Goal: Complete application form: Complete application form

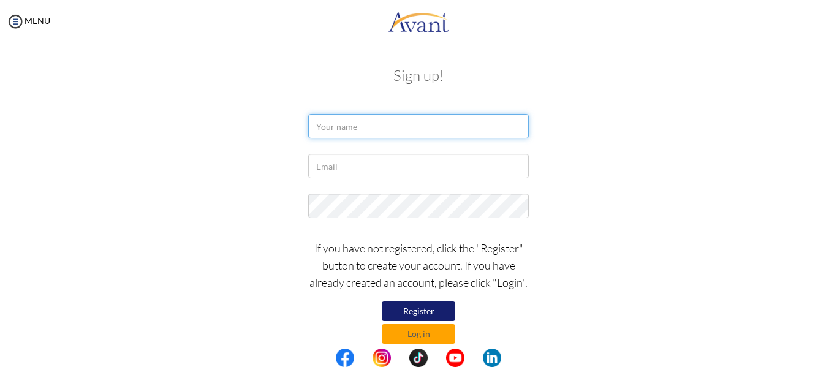
click at [371, 129] on input "text" at bounding box center [418, 126] width 221 height 25
type input "tradesda liburd"
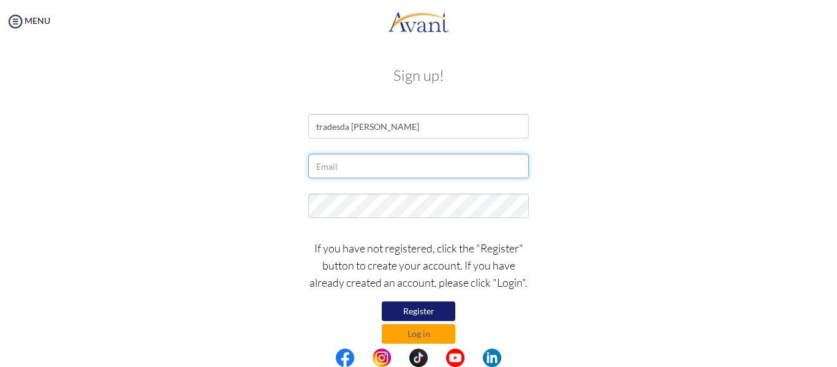
click at [355, 172] on input "text" at bounding box center [418, 166] width 221 height 25
type input "tradesdalliburd@gmail.com"
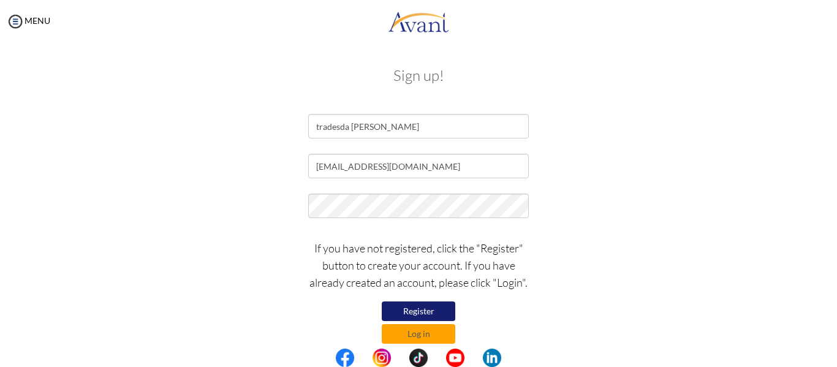
click at [395, 312] on button "Register" at bounding box center [419, 311] width 74 height 20
click at [413, 333] on button "Log in" at bounding box center [419, 334] width 74 height 20
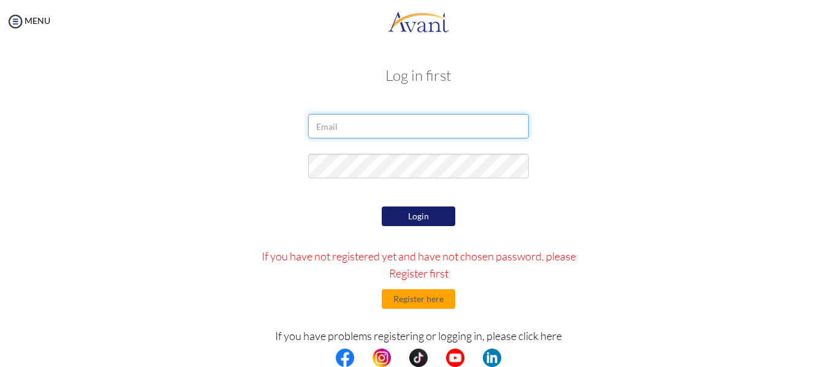
click at [349, 127] on input "email" at bounding box center [418, 126] width 221 height 25
type input "[EMAIL_ADDRESS][DOMAIN_NAME]"
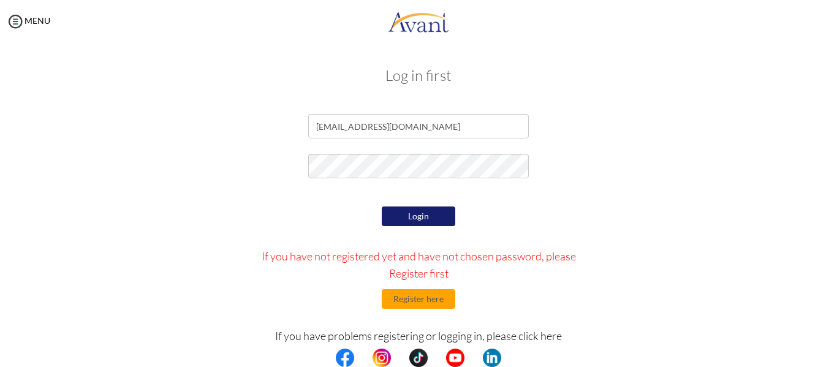
click at [431, 216] on button "Login" at bounding box center [419, 216] width 74 height 20
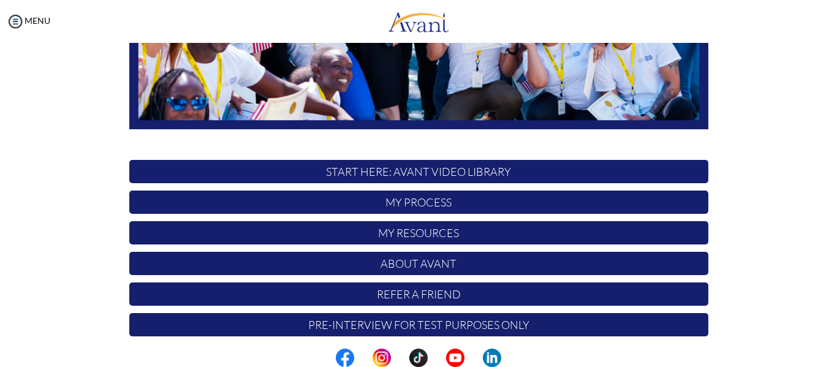
scroll to position [314, 0]
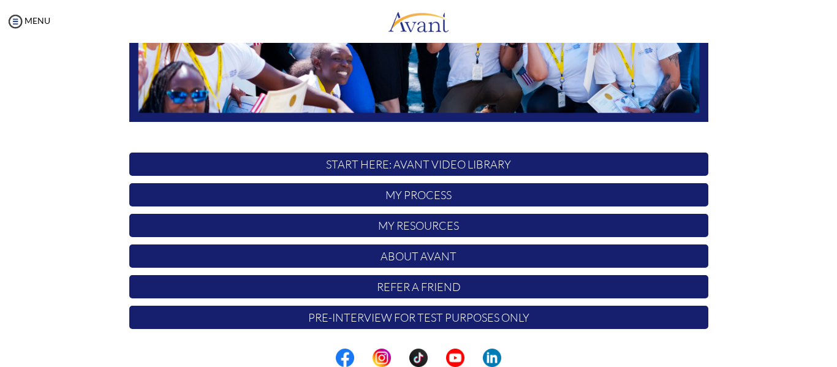
click at [435, 197] on p "My Process" at bounding box center [418, 194] width 579 height 23
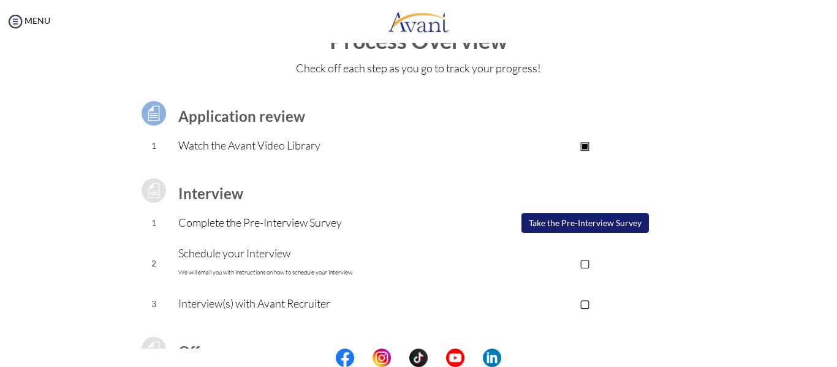
scroll to position [7, 0]
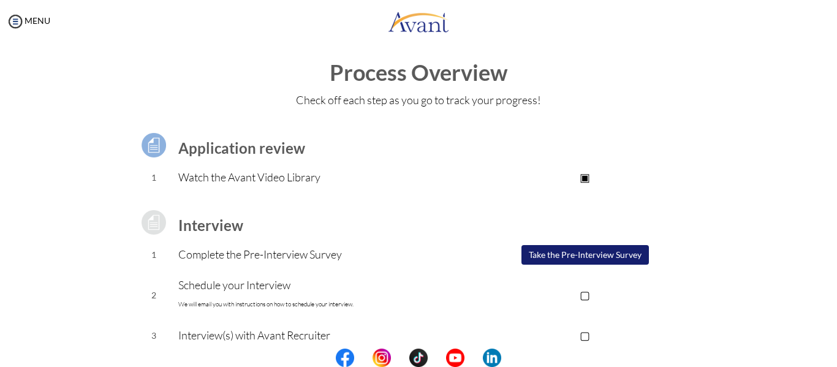
click at [186, 174] on p "Watch the Avant Video Library" at bounding box center [320, 176] width 284 height 17
click at [153, 140] on img at bounding box center [153, 145] width 31 height 31
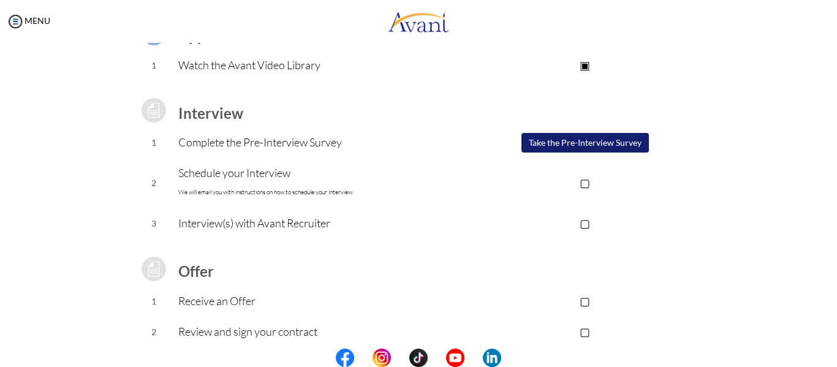
scroll to position [129, 0]
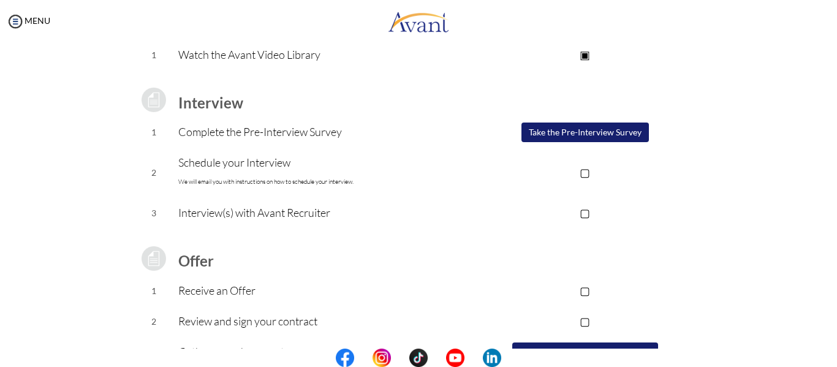
click at [583, 174] on p "▢" at bounding box center [585, 172] width 246 height 17
click at [583, 174] on p "▣" at bounding box center [585, 172] width 246 height 17
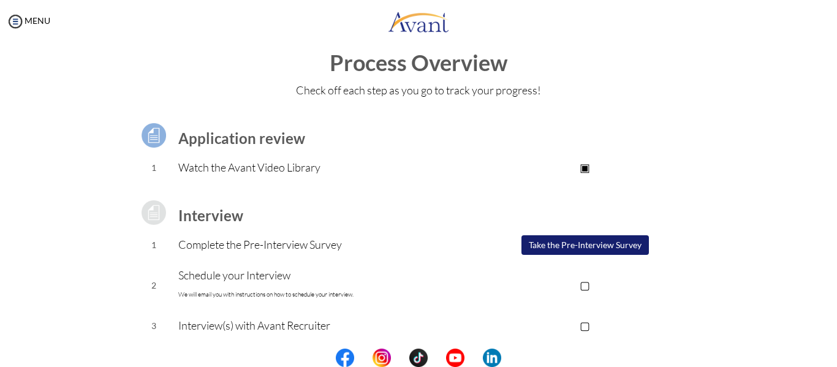
scroll to position [7, 0]
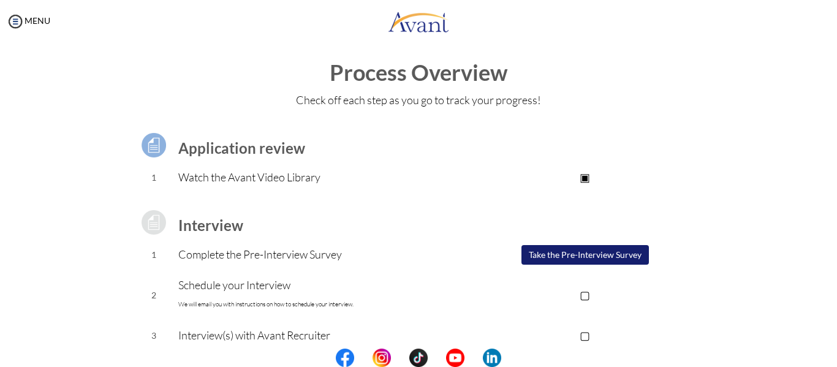
click at [583, 176] on p "▣" at bounding box center [585, 176] width 246 height 17
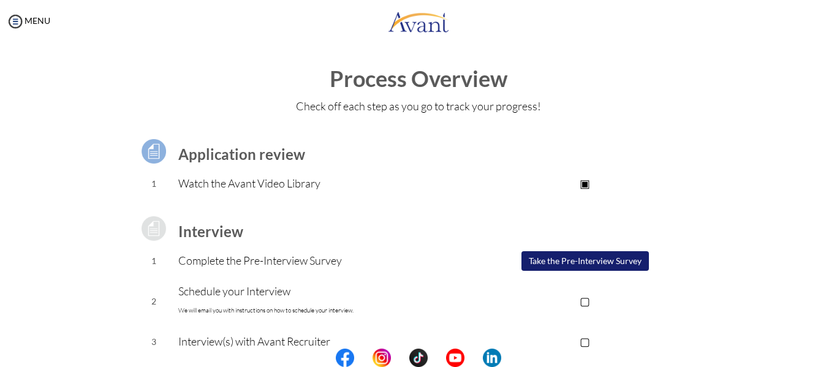
scroll to position [0, 0]
click at [36, 25] on link "MENU" at bounding box center [28, 20] width 44 height 10
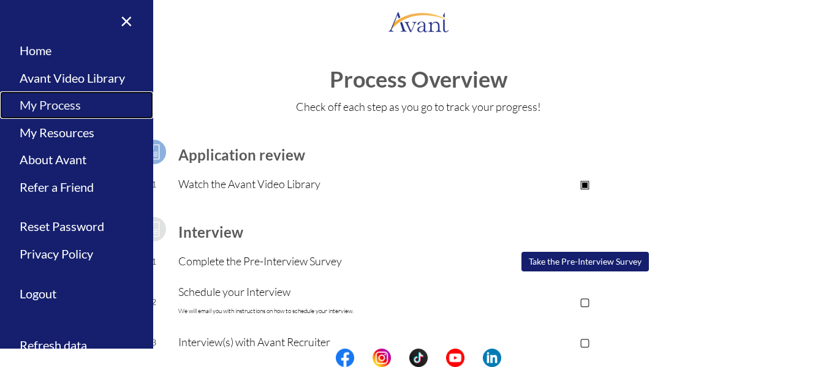
click at [56, 107] on link "My Process" at bounding box center [76, 105] width 153 height 28
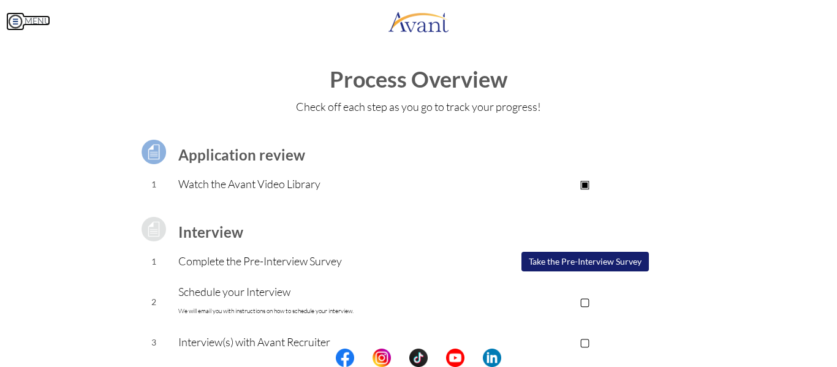
click at [15, 19] on img at bounding box center [15, 21] width 18 height 18
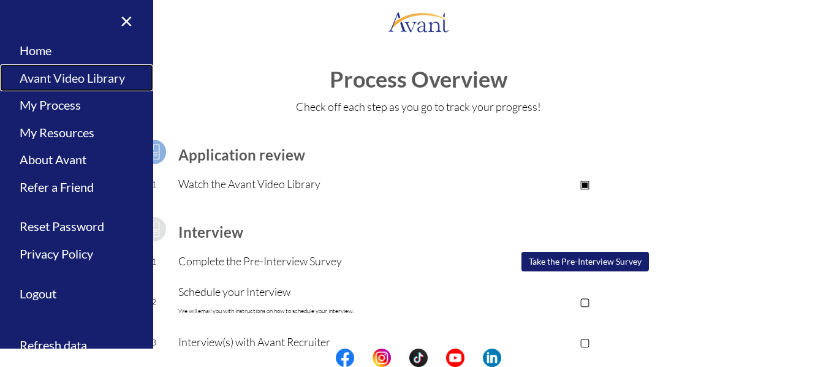
click at [51, 74] on link "Avant Video Library" at bounding box center [76, 78] width 153 height 28
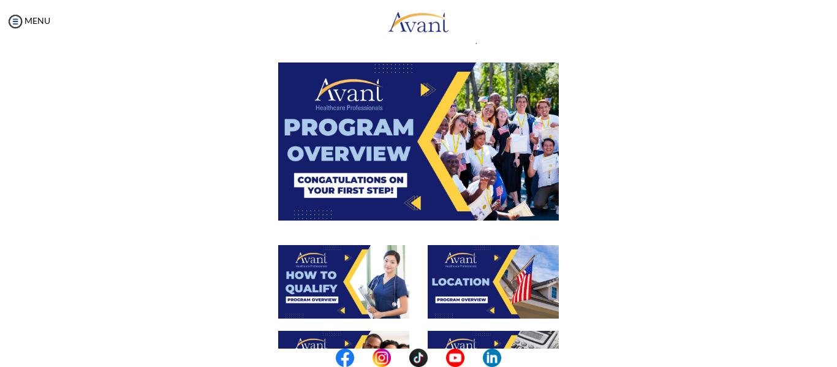
scroll to position [61, 0]
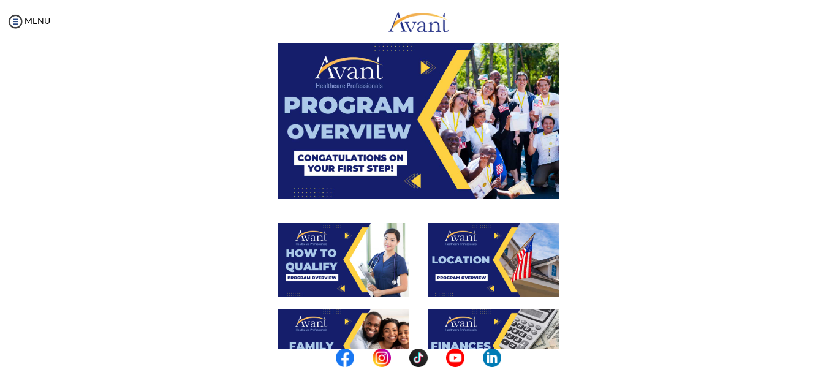
click at [368, 134] on img at bounding box center [418, 118] width 281 height 157
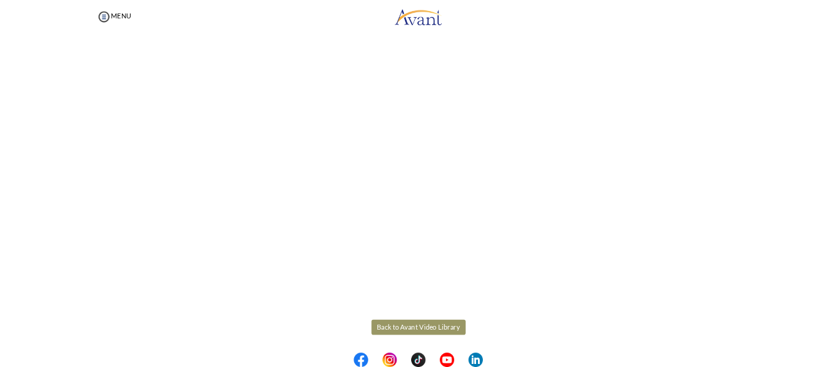
scroll to position [175, 0]
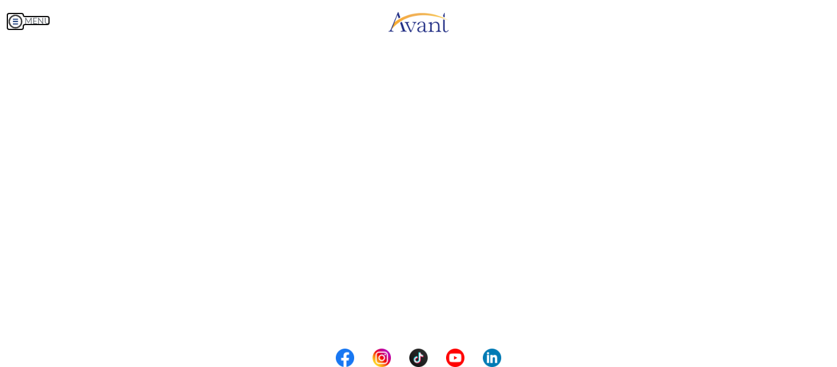
click at [44, 18] on body "Maintenance break. Please come back in 2 hours. MENU My Status What is the next…" at bounding box center [418, 183] width 837 height 367
click at [18, 21] on img at bounding box center [15, 21] width 18 height 18
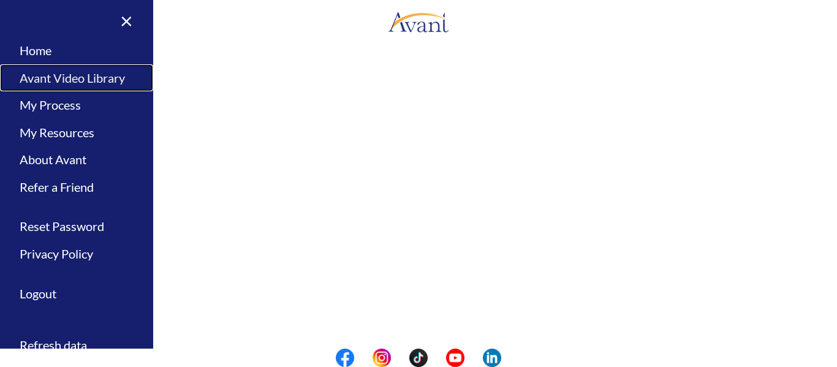
click at [75, 74] on link "Avant Video Library" at bounding box center [76, 78] width 153 height 28
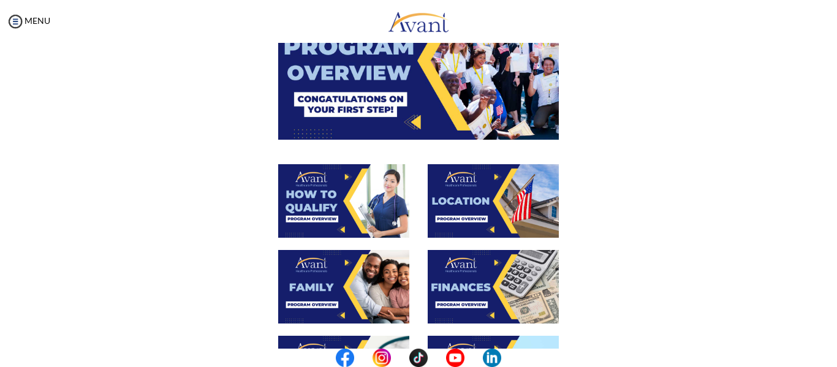
scroll to position [123, 0]
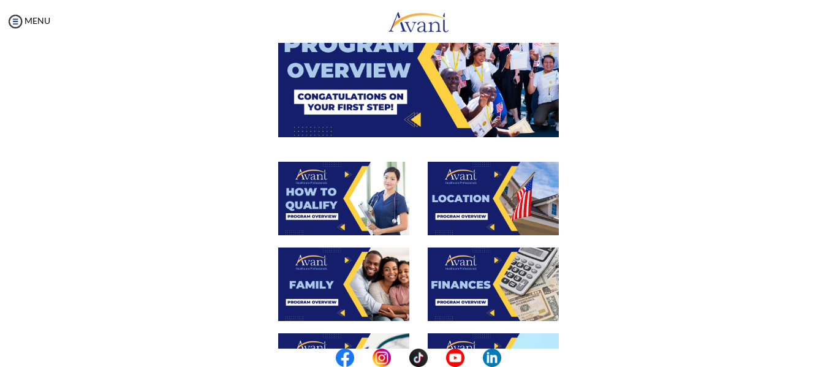
click at [327, 198] on img at bounding box center [343, 199] width 131 height 74
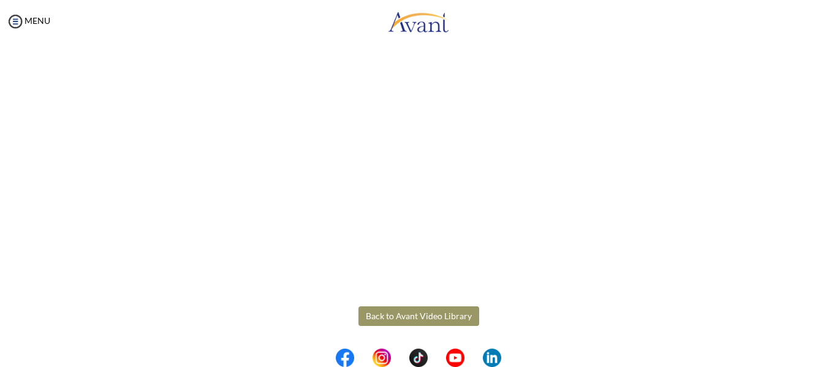
scroll to position [0, 0]
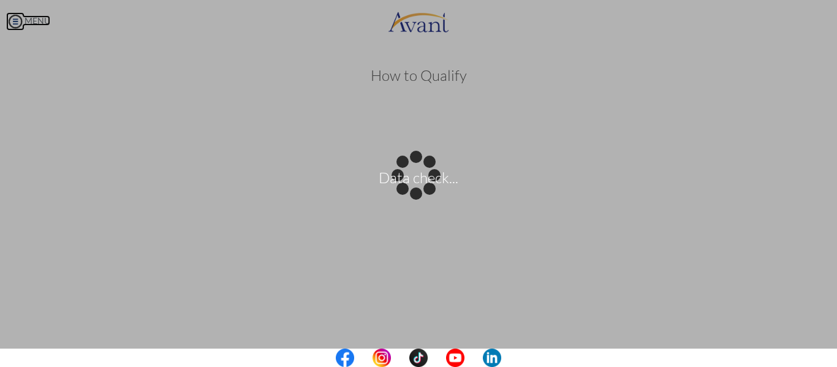
click at [26, 21] on body "Data check... Maintenance break. Please come back in 2 hours. MENU My Status Wh…" at bounding box center [418, 183] width 837 height 367
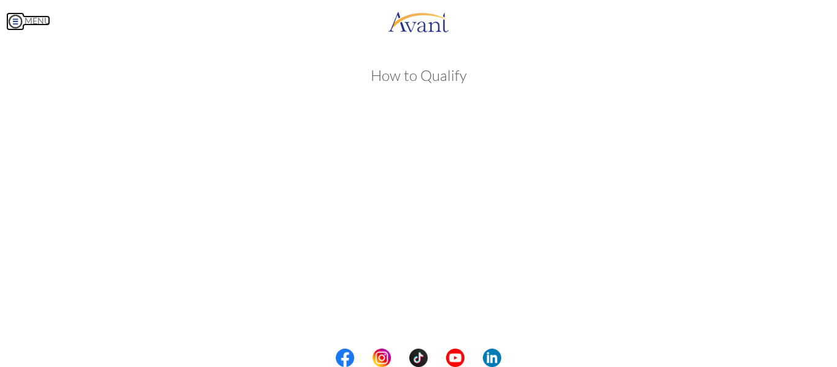
click at [19, 16] on img at bounding box center [15, 21] width 18 height 18
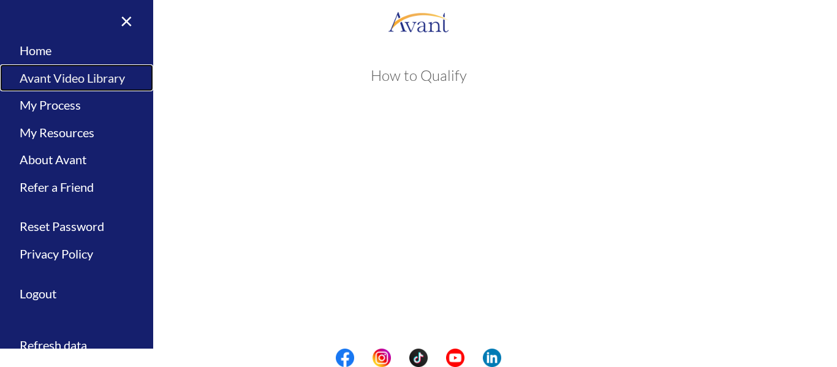
click at [48, 74] on link "Avant Video Library" at bounding box center [76, 78] width 153 height 28
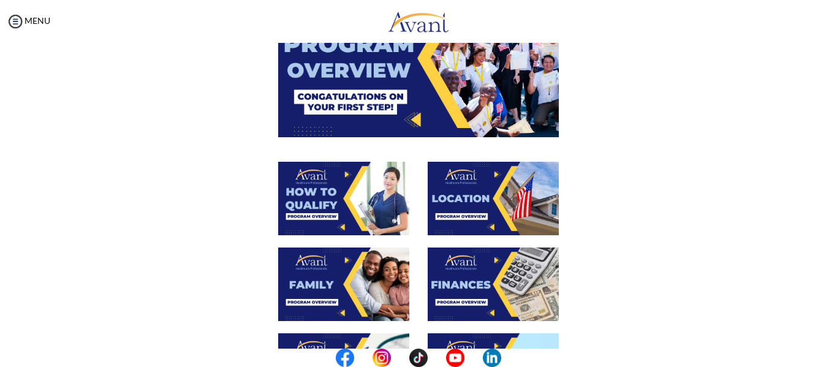
scroll to position [184, 0]
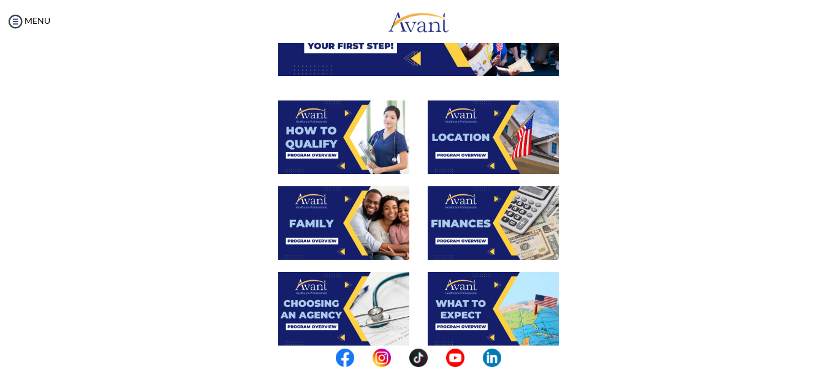
drag, startPoint x: 490, startPoint y: 146, endPoint x: 234, endPoint y: 177, distance: 257.9
click at [234, 177] on div at bounding box center [418, 143] width 597 height 86
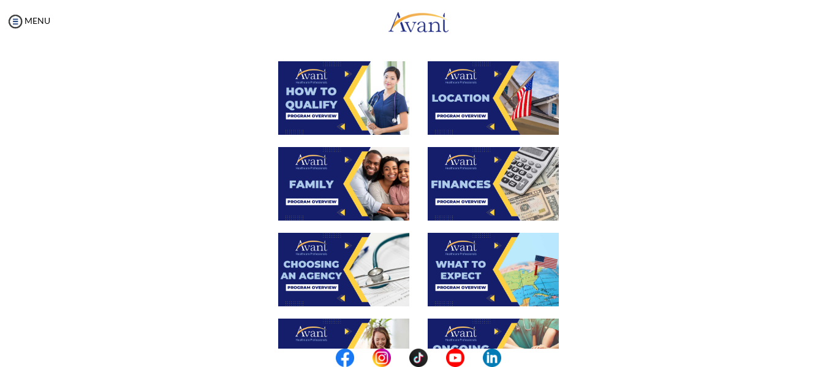
scroll to position [245, 0]
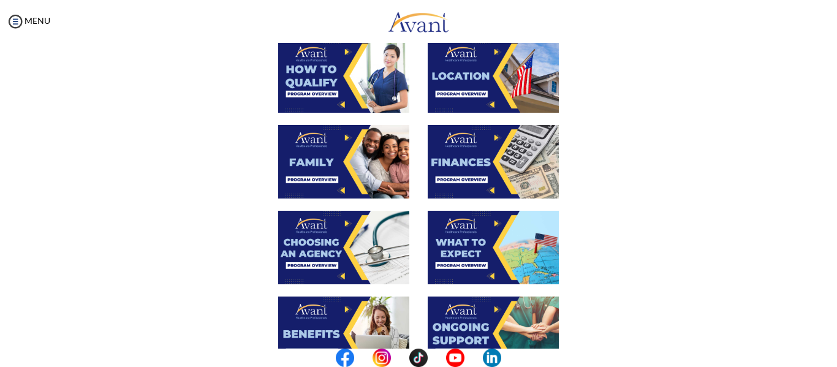
drag, startPoint x: 355, startPoint y: 222, endPoint x: 320, endPoint y: 254, distance: 47.3
click at [320, 254] on img at bounding box center [343, 248] width 131 height 74
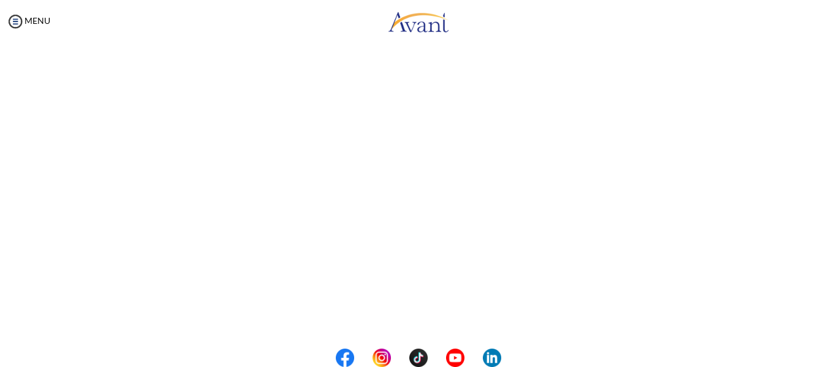
scroll to position [0, 0]
click at [42, 20] on body "Maintenance break. Please come back in 2 hours. MENU My Status What is the next…" at bounding box center [418, 183] width 837 height 367
click at [22, 17] on img at bounding box center [15, 21] width 18 height 18
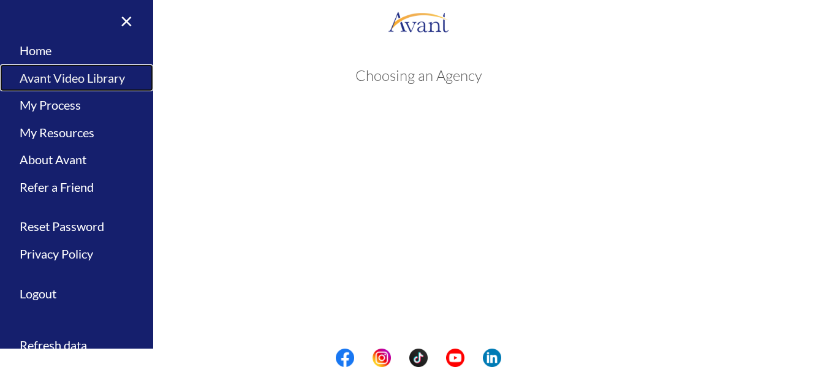
click at [80, 78] on link "Avant Video Library" at bounding box center [76, 78] width 153 height 28
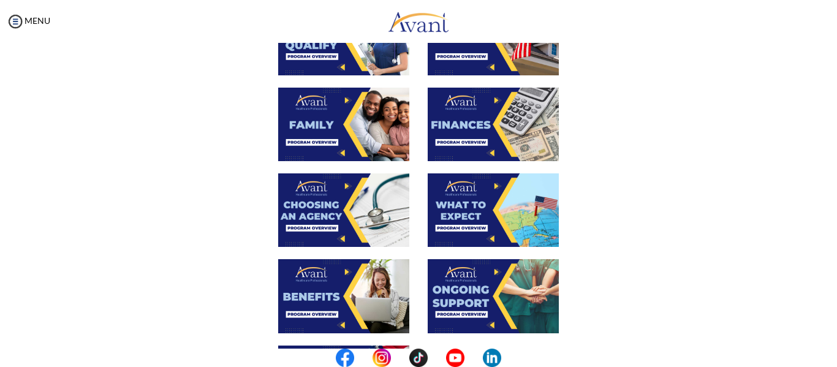
scroll to position [292, 0]
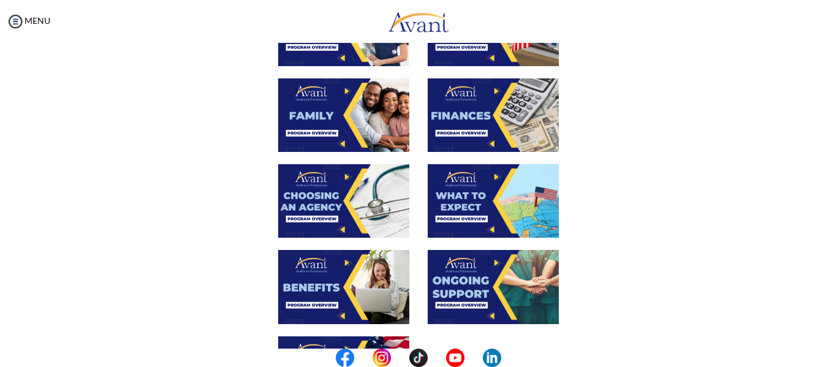
click at [357, 276] on img at bounding box center [343, 287] width 131 height 74
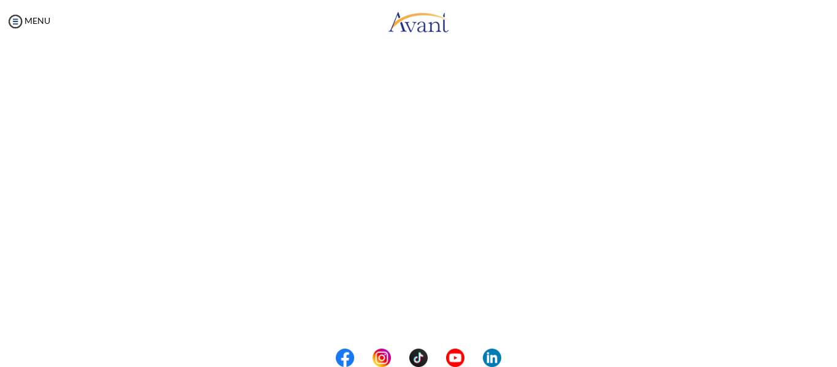
scroll to position [60, 0]
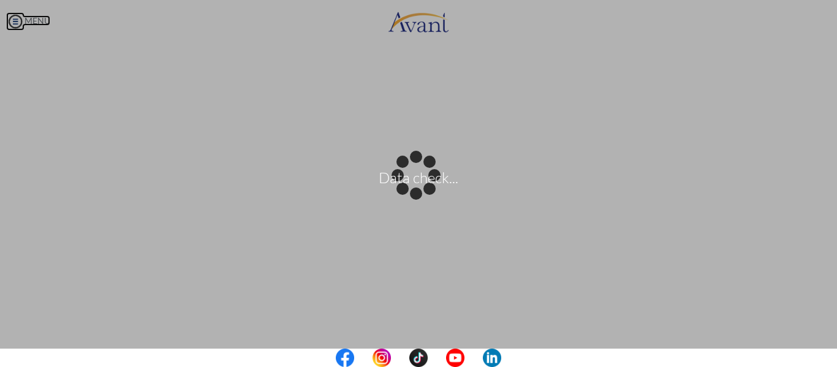
click at [50, 25] on body "Data check... Maintenance break. Please come back in 2 hours. MENU My Status Wh…" at bounding box center [418, 183] width 837 height 367
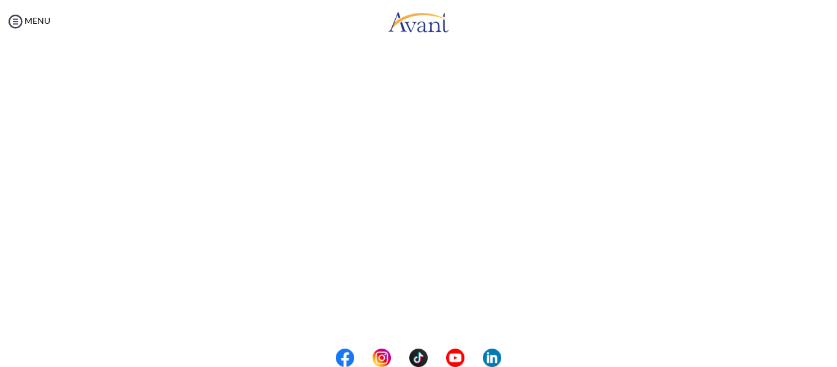
click at [34, 27] on div "MENU" at bounding box center [25, 183] width 50 height 367
click at [34, 25] on link "MENU" at bounding box center [28, 20] width 44 height 10
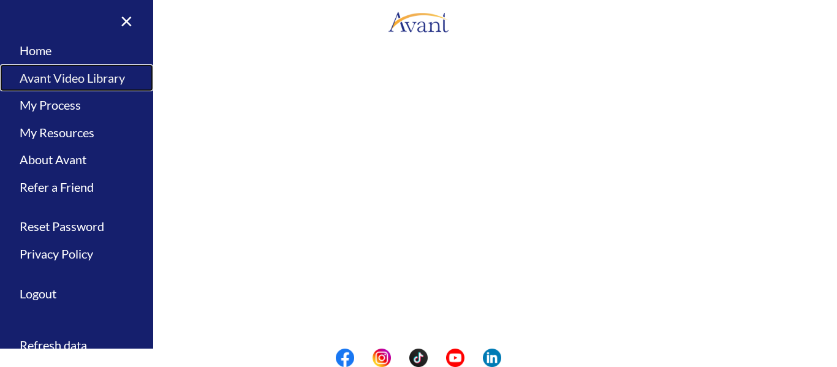
click at [69, 83] on link "Avant Video Library" at bounding box center [76, 78] width 153 height 28
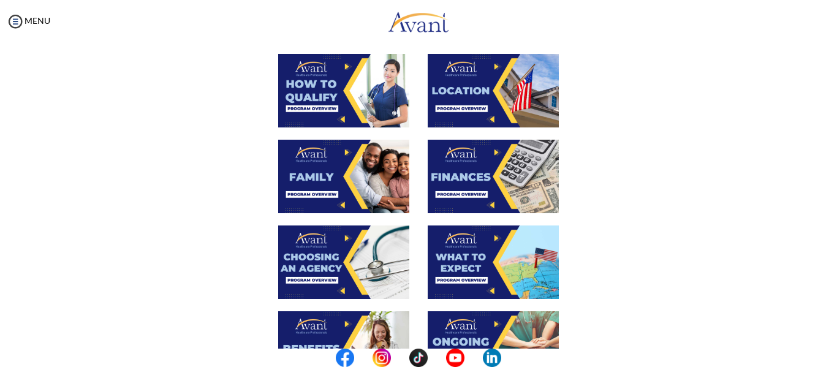
scroll to position [292, 0]
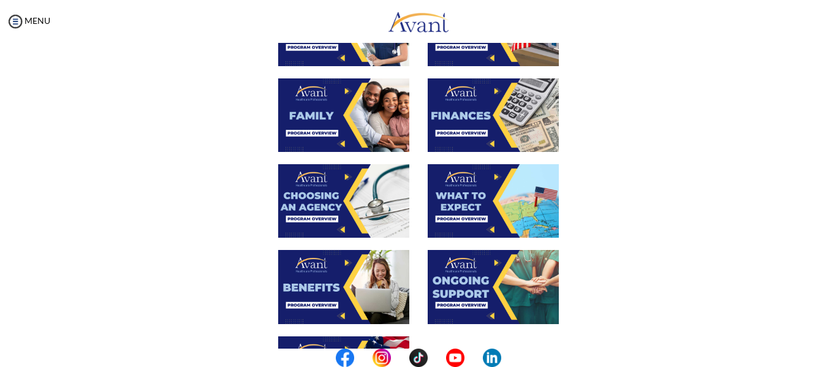
click at [484, 200] on img at bounding box center [493, 201] width 131 height 74
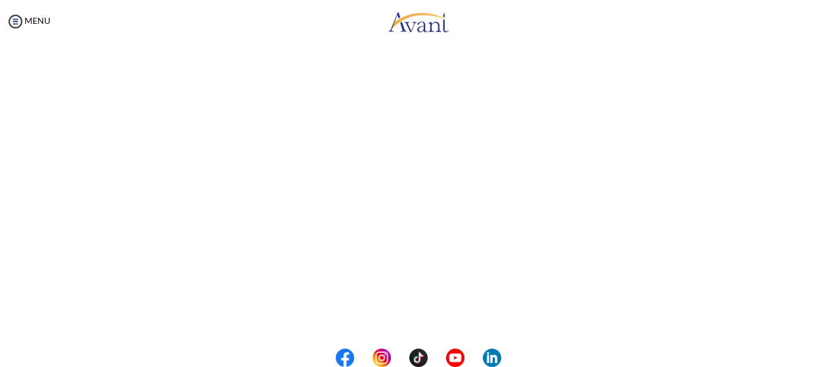
scroll to position [244, 0]
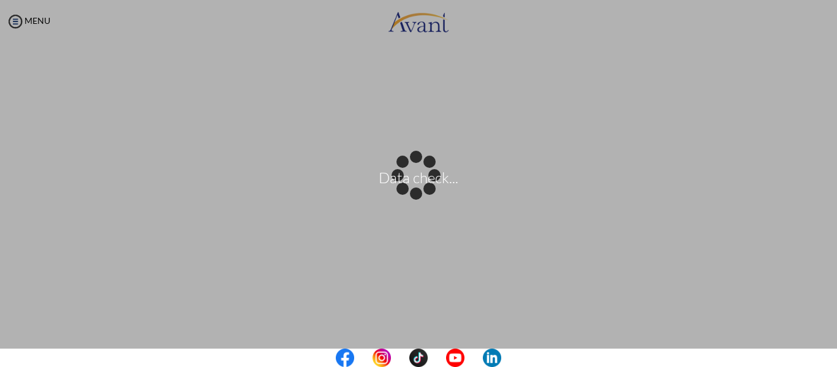
click at [31, 12] on body "Data check... Maintenance break. Please come back in 2 hours. MENU My Status Wh…" at bounding box center [418, 183] width 837 height 367
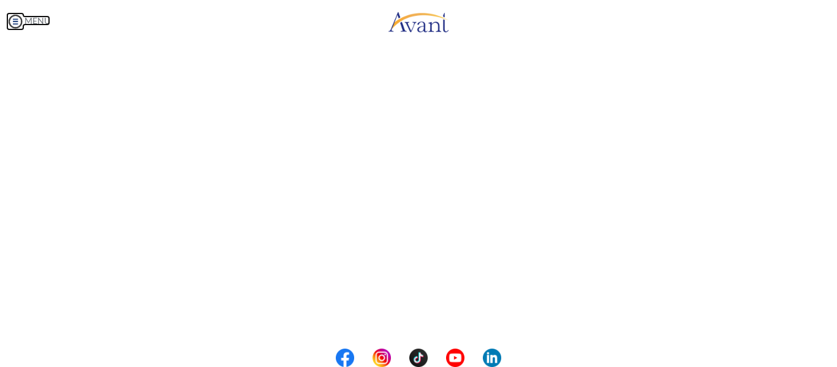
click at [17, 15] on img at bounding box center [15, 21] width 18 height 18
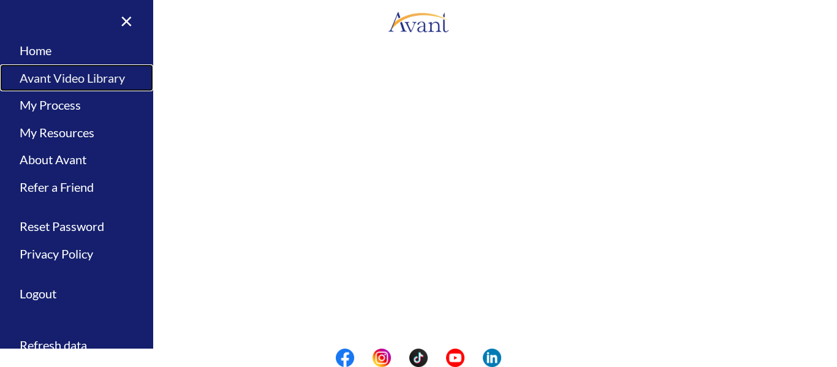
click at [48, 77] on link "Avant Video Library" at bounding box center [76, 78] width 153 height 28
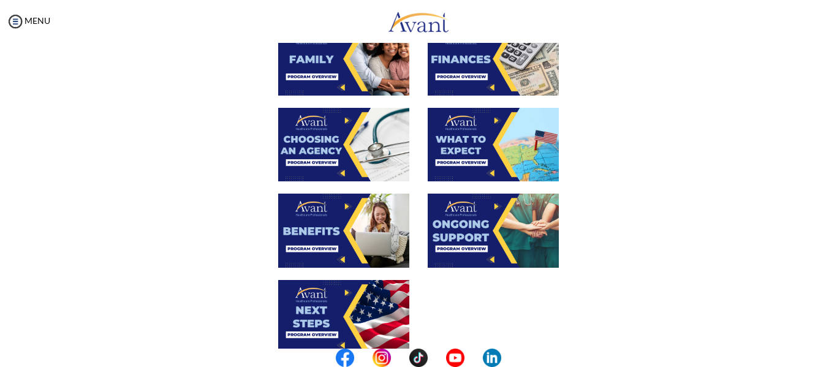
scroll to position [368, 0]
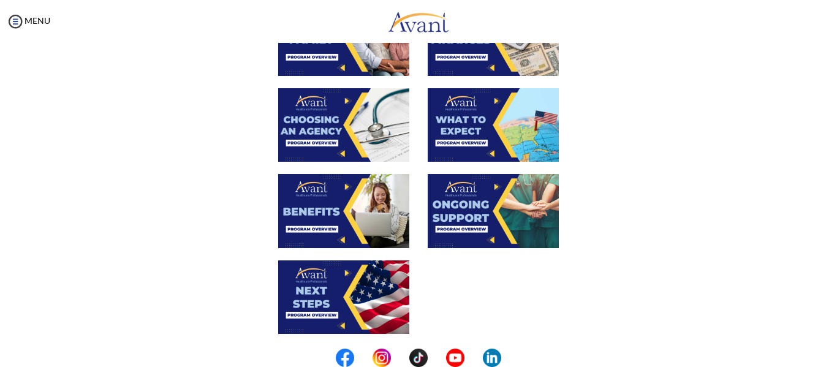
click at [330, 284] on img at bounding box center [343, 297] width 131 height 74
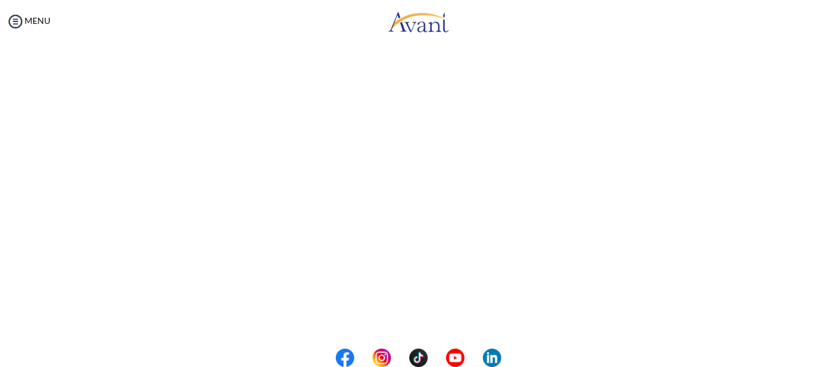
scroll to position [184, 0]
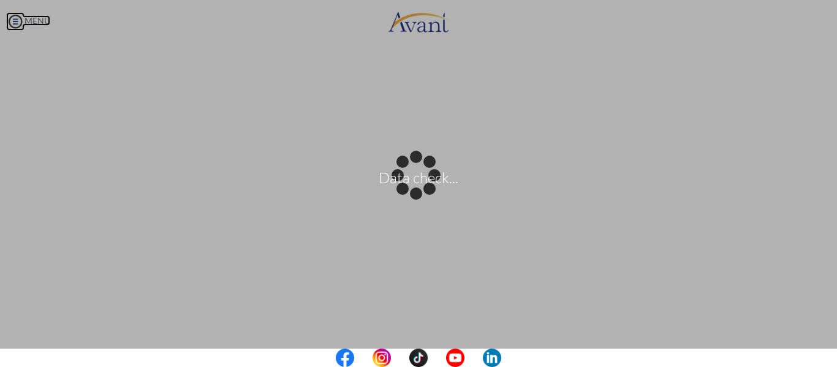
click at [13, 18] on body "Data check... Maintenance break. Please come back in 2 hours. MENU My Status Wh…" at bounding box center [418, 183] width 837 height 367
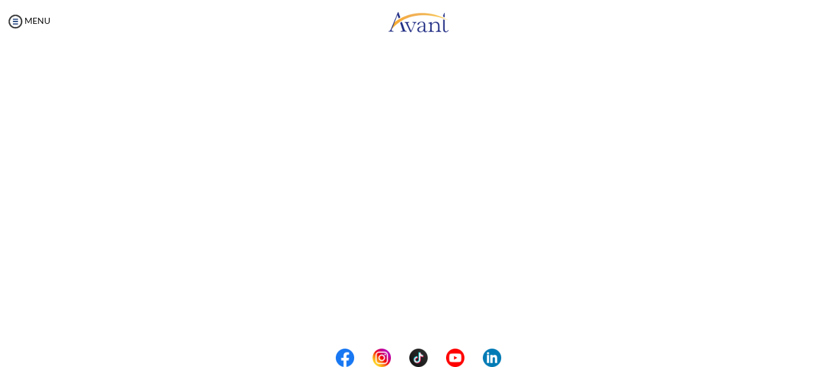
click at [42, 13] on div "MENU" at bounding box center [25, 183] width 50 height 367
click at [39, 19] on link "MENU" at bounding box center [28, 20] width 44 height 10
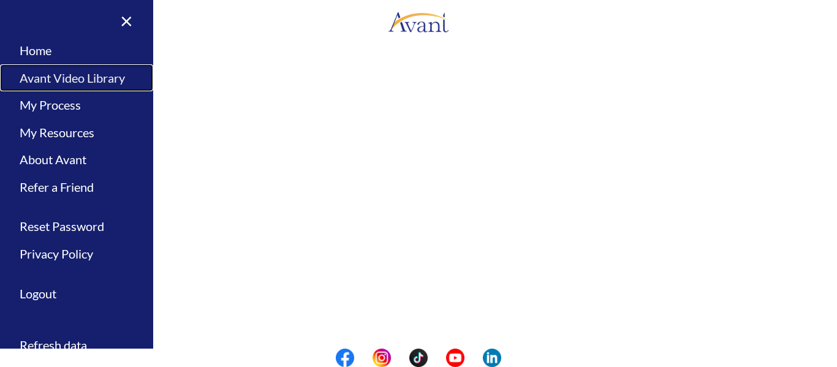
click at [61, 85] on link "Avant Video Library" at bounding box center [76, 78] width 153 height 28
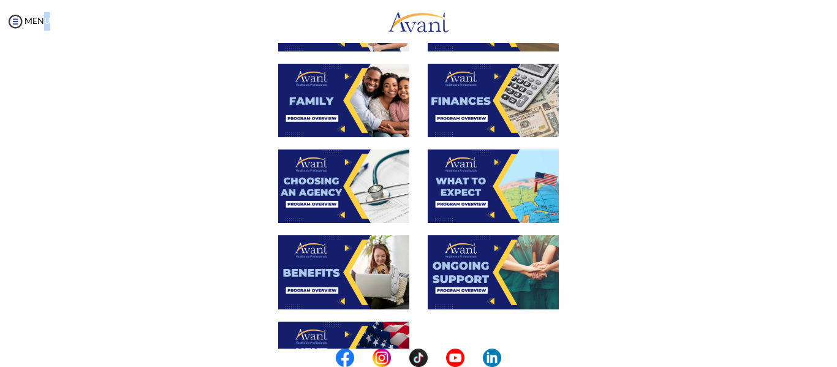
scroll to position [245, 0]
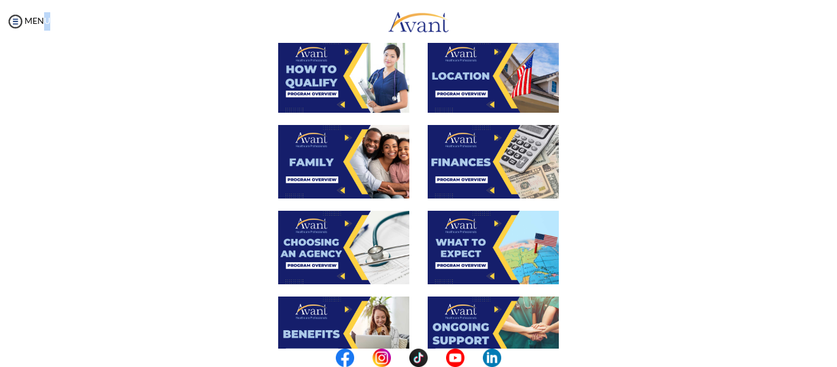
click at [500, 176] on img at bounding box center [493, 162] width 131 height 74
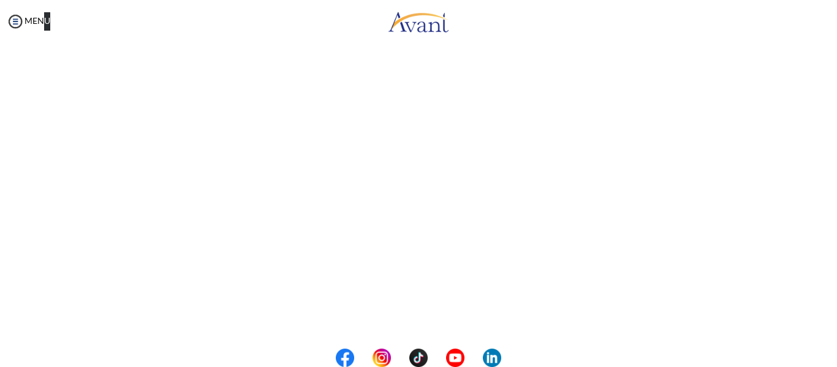
scroll to position [184, 0]
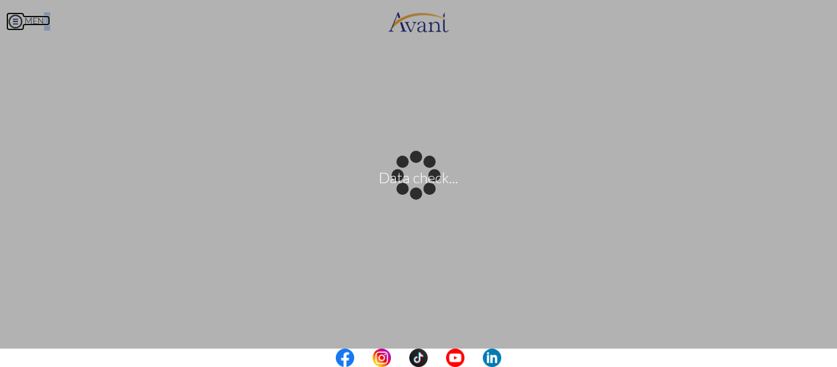
click at [33, 18] on body "Data check... Maintenance break. Please come back in 2 hours. MENU My Status Wh…" at bounding box center [418, 183] width 837 height 367
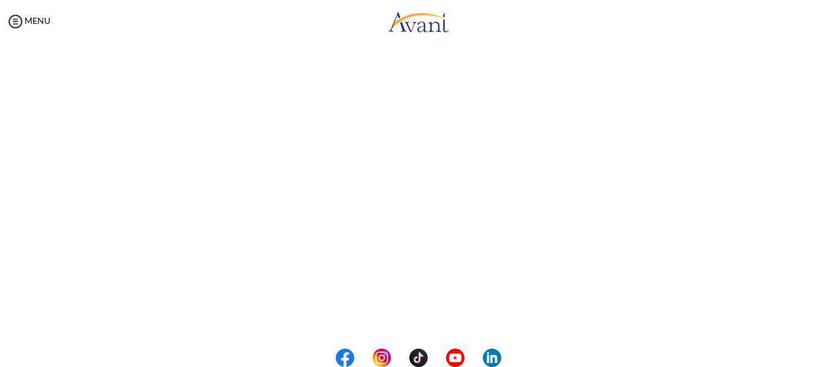
click at [31, 12] on div "MENU" at bounding box center [25, 183] width 50 height 367
click at [20, 23] on img at bounding box center [15, 21] width 18 height 18
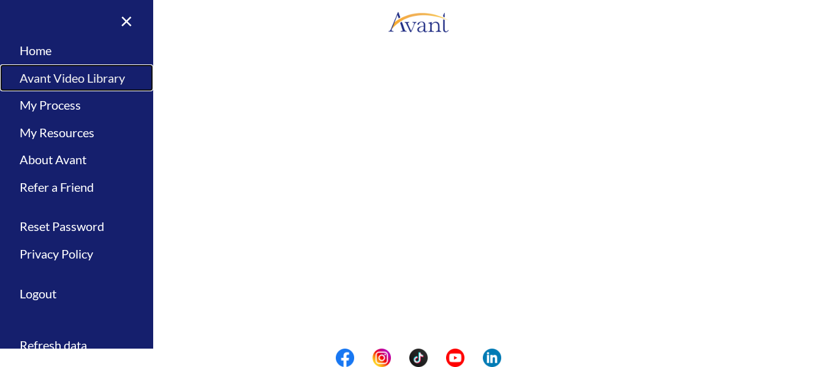
click at [111, 76] on link "Avant Video Library" at bounding box center [76, 78] width 153 height 28
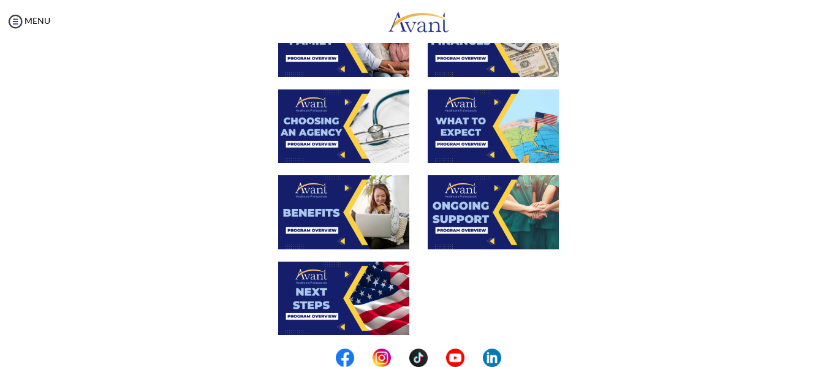
scroll to position [475, 0]
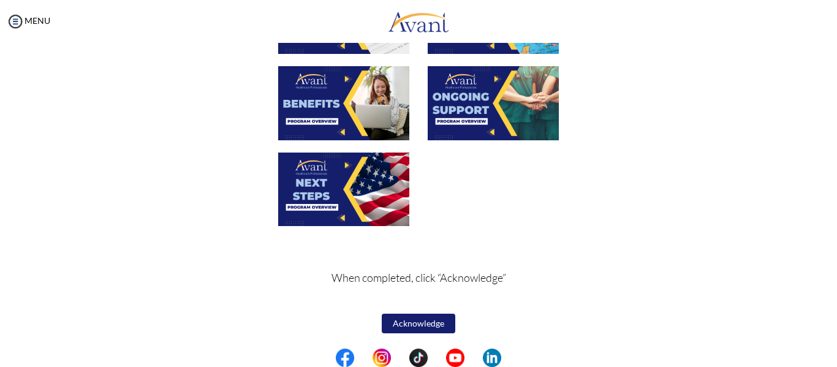
click at [420, 330] on button "Acknowledge" at bounding box center [419, 324] width 74 height 20
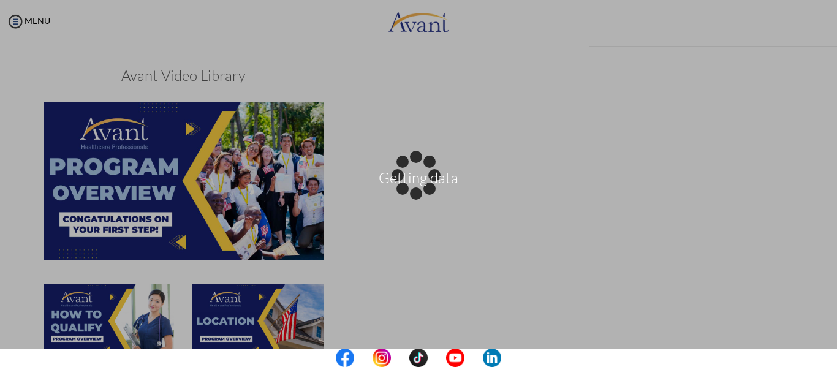
scroll to position [477, 0]
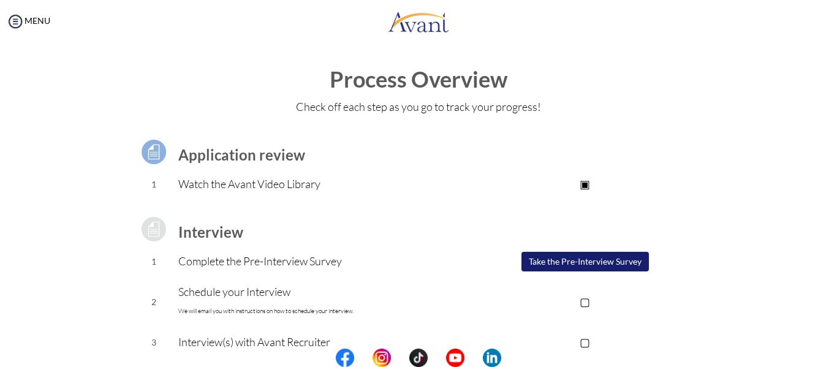
click at [549, 266] on button "Take the Pre-Interview Survey" at bounding box center [584, 262] width 127 height 20
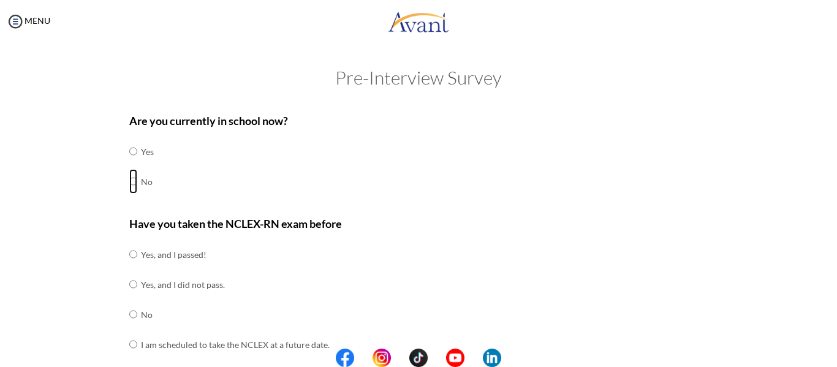
click at [129, 184] on input "radio" at bounding box center [133, 181] width 8 height 25
radio input "true"
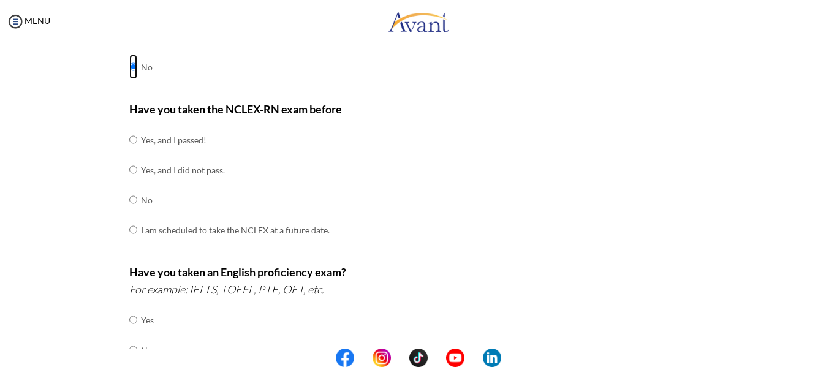
scroll to position [123, 0]
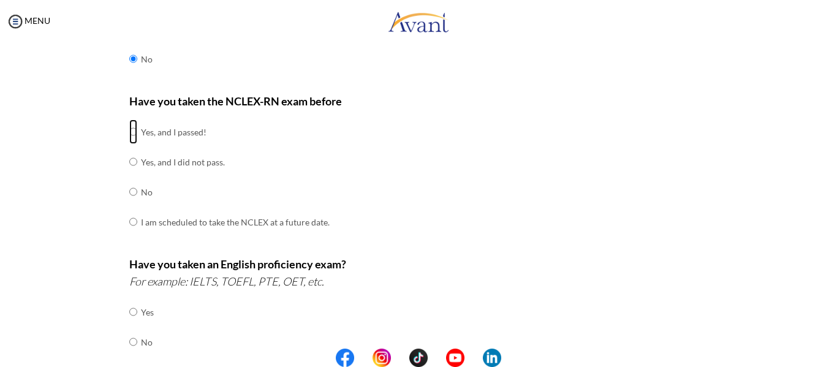
click at [130, 130] on input "radio" at bounding box center [133, 131] width 8 height 25
radio input "true"
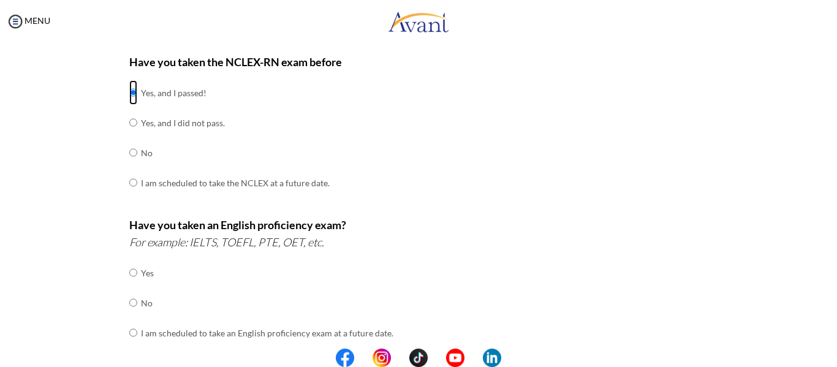
scroll to position [184, 0]
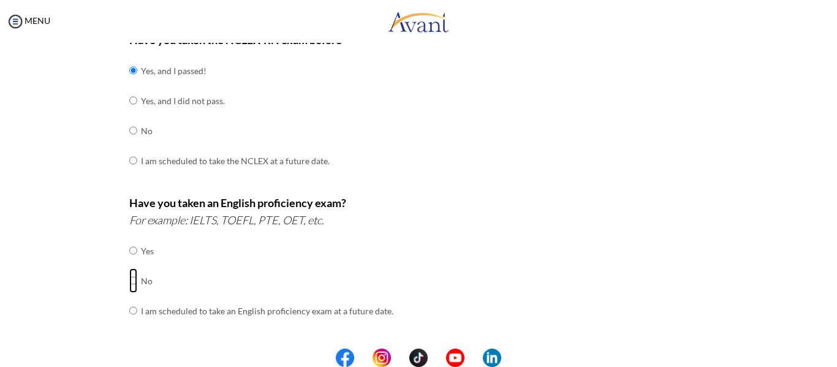
click at [132, 283] on input "radio" at bounding box center [133, 280] width 8 height 25
radio input "true"
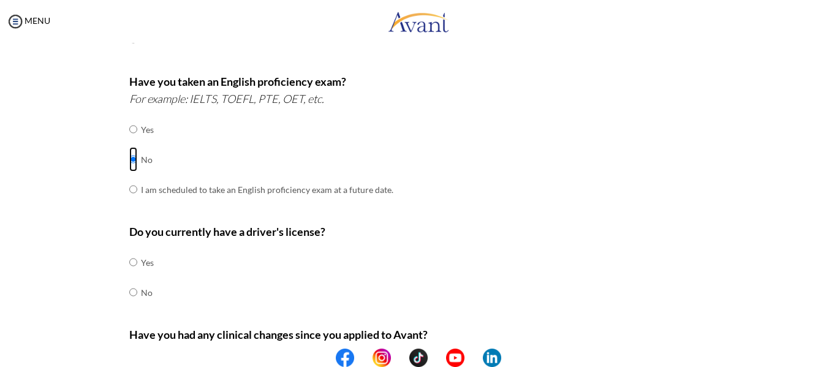
scroll to position [306, 0]
click at [137, 260] on td at bounding box center [139, 261] width 4 height 30
click at [129, 260] on input "radio" at bounding box center [133, 261] width 8 height 25
radio input "true"
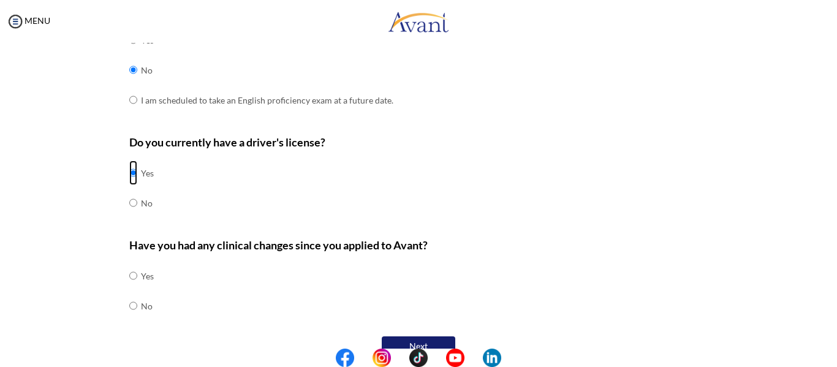
scroll to position [417, 0]
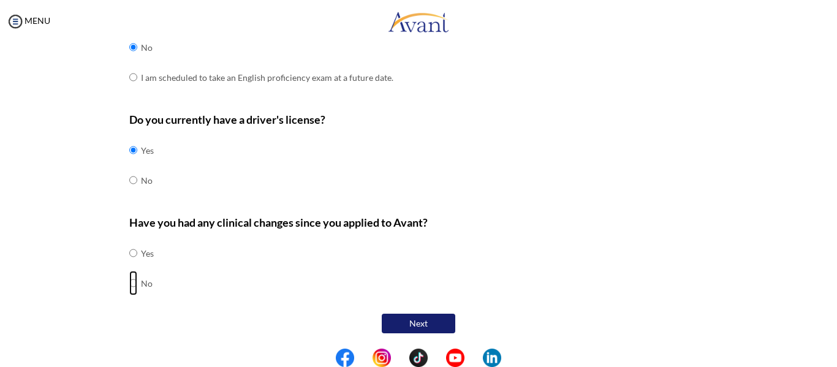
click at [129, 285] on input "radio" at bounding box center [133, 283] width 8 height 25
radio input "true"
click at [437, 325] on button "Next" at bounding box center [419, 324] width 74 height 20
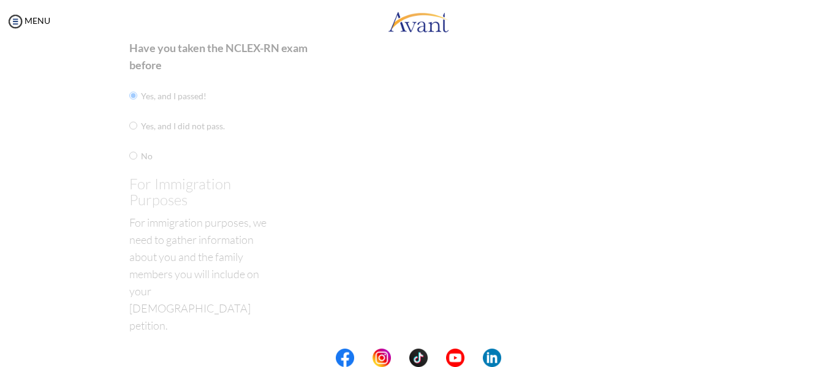
scroll to position [25, 0]
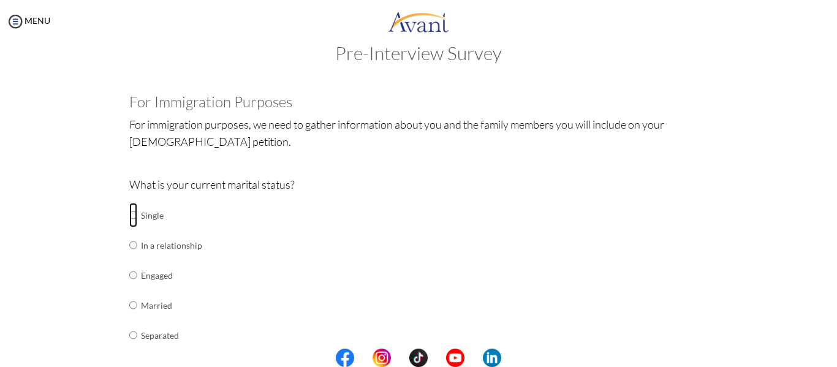
click at [130, 215] on input "radio" at bounding box center [133, 215] width 8 height 25
radio input "true"
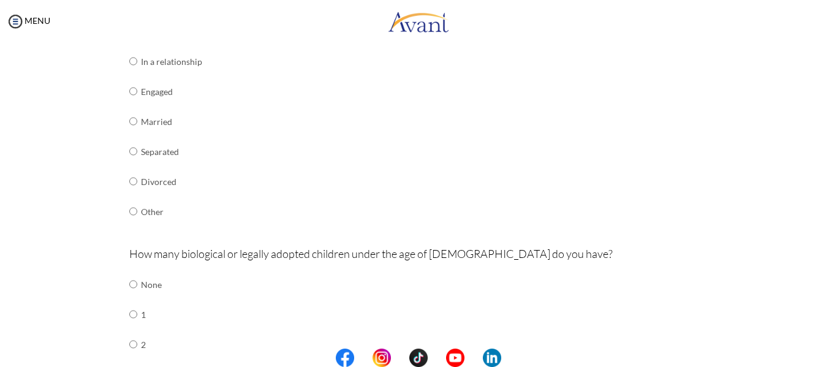
scroll to position [270, 0]
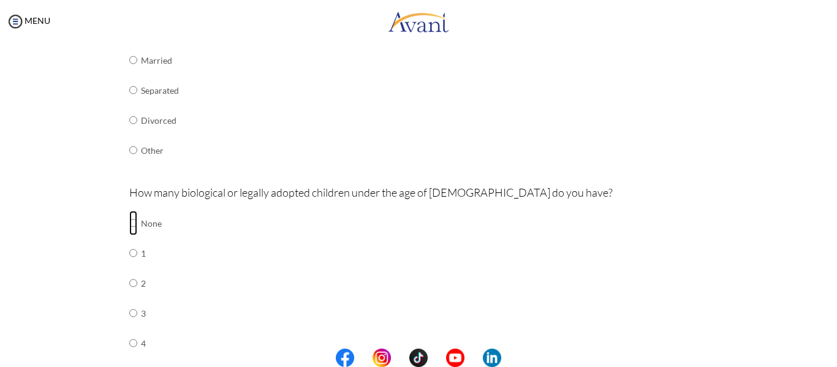
click at [129, 226] on input "radio" at bounding box center [133, 223] width 8 height 25
radio input "true"
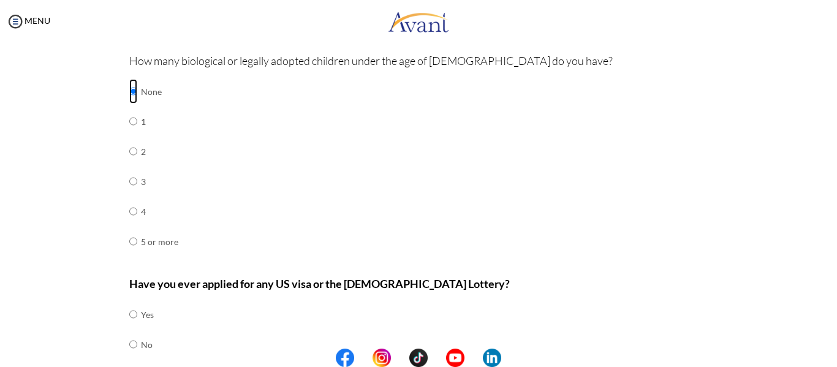
scroll to position [453, 0]
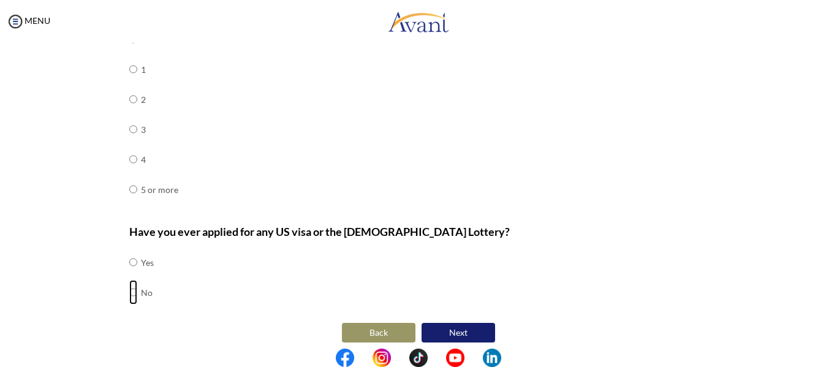
click at [129, 290] on input "radio" at bounding box center [133, 292] width 8 height 25
radio input "true"
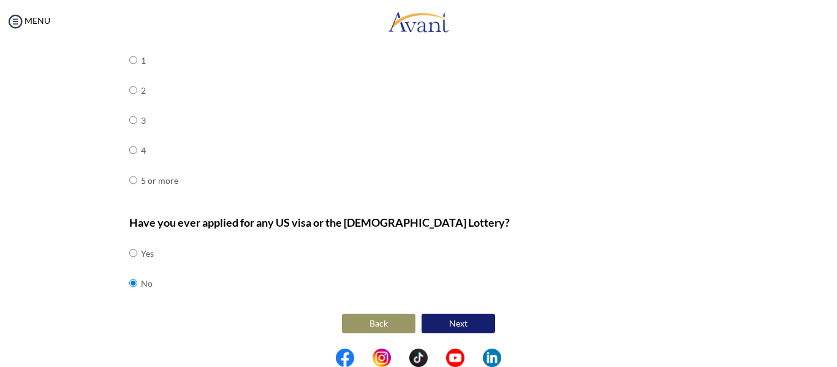
click at [466, 326] on button "Next" at bounding box center [458, 324] width 74 height 20
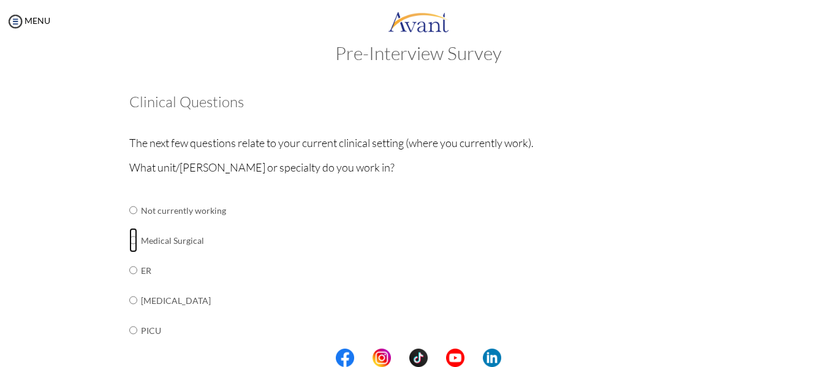
click at [129, 240] on input "radio" at bounding box center [133, 240] width 8 height 25
radio input "true"
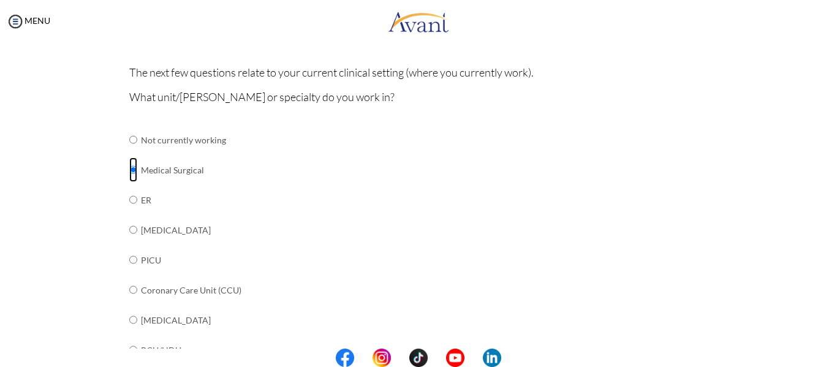
scroll to position [86, 0]
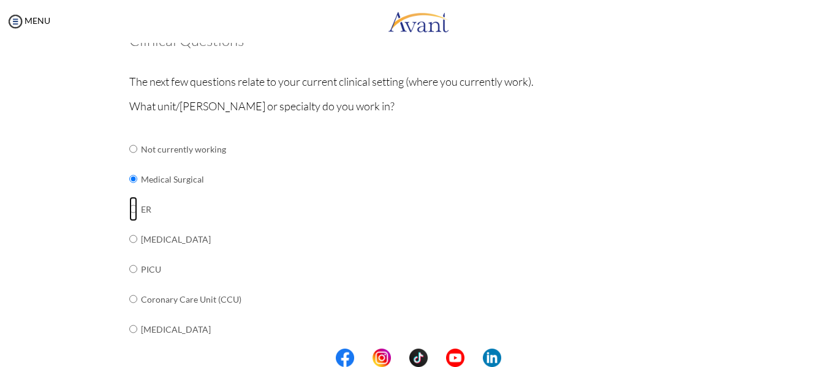
click at [130, 212] on input "radio" at bounding box center [133, 209] width 8 height 25
radio input "true"
click at [129, 187] on input "radio" at bounding box center [133, 179] width 8 height 25
radio input "true"
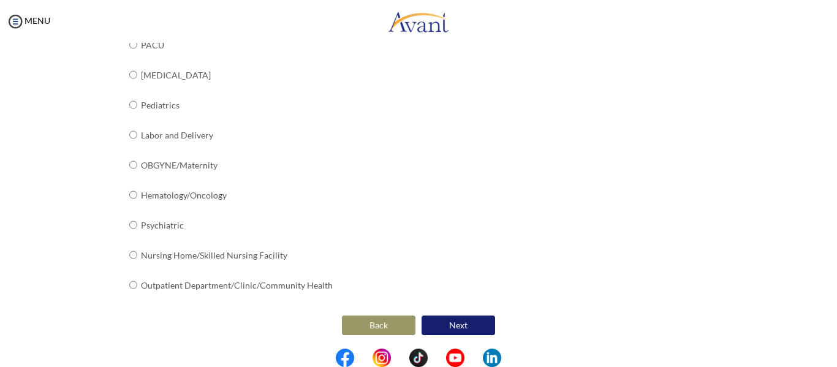
scroll to position [522, 0]
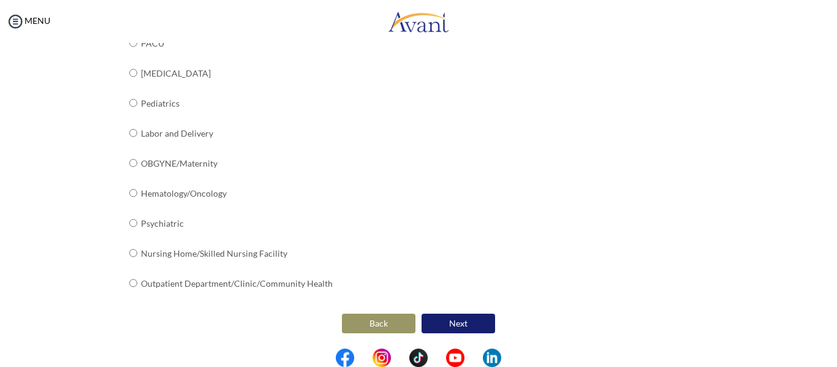
click at [443, 324] on button "Next" at bounding box center [458, 324] width 74 height 20
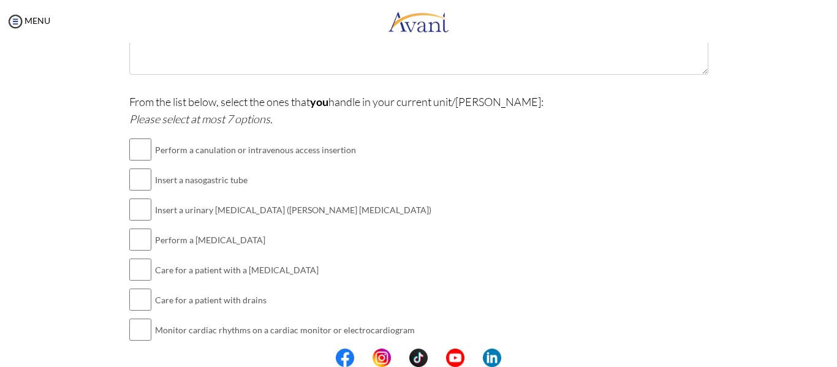
scroll to position [368, 0]
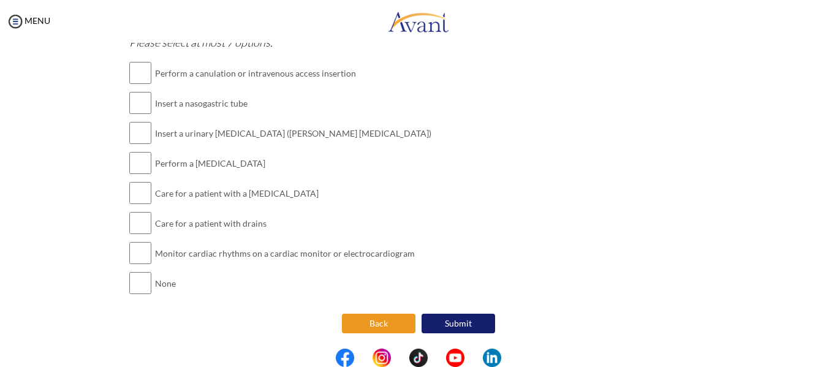
drag, startPoint x: 374, startPoint y: 324, endPoint x: 386, endPoint y: 309, distance: 19.2
click at [372, 325] on button "Back" at bounding box center [379, 324] width 74 height 20
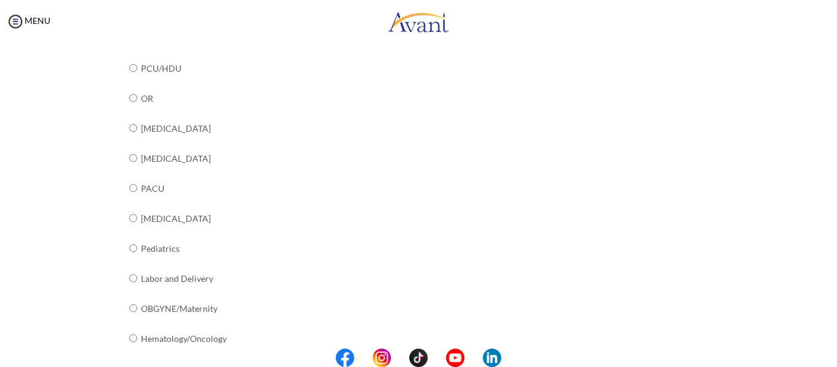
scroll to position [522, 0]
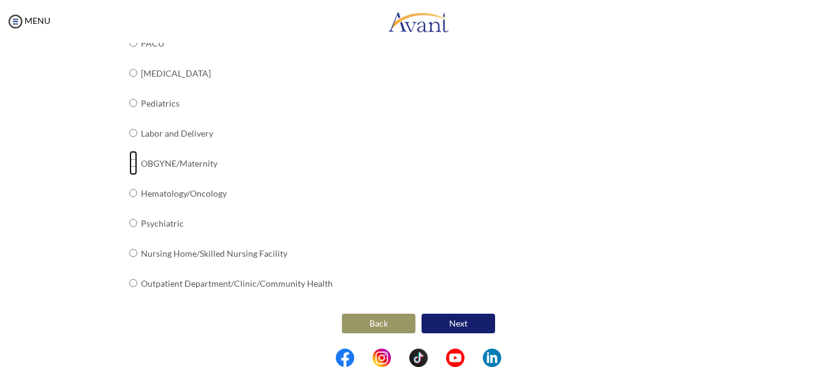
drag, startPoint x: 127, startPoint y: 163, endPoint x: 138, endPoint y: 164, distance: 11.0
click at [129, 164] on input "radio" at bounding box center [133, 163] width 8 height 25
radio input "true"
click at [481, 320] on button "Next" at bounding box center [458, 324] width 74 height 21
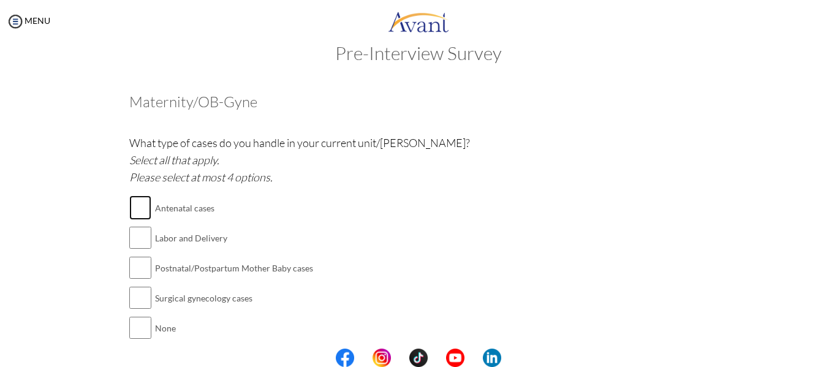
click at [140, 213] on input "checkbox" at bounding box center [140, 207] width 22 height 25
checkbox input "true"
click at [140, 242] on input "checkbox" at bounding box center [140, 237] width 22 height 25
checkbox input "true"
click at [138, 269] on input "checkbox" at bounding box center [140, 267] width 22 height 25
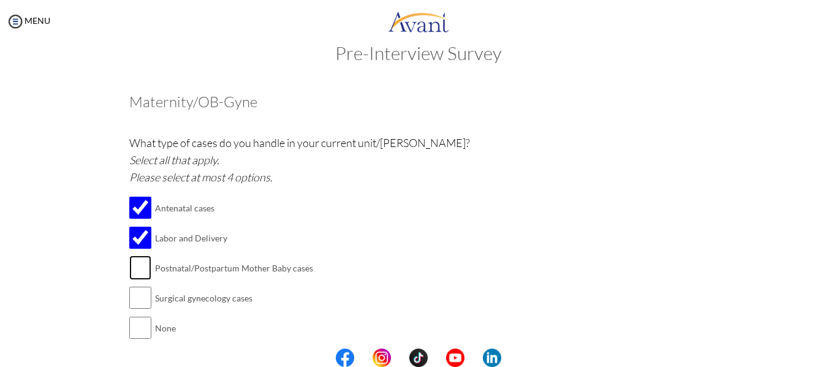
checkbox input "true"
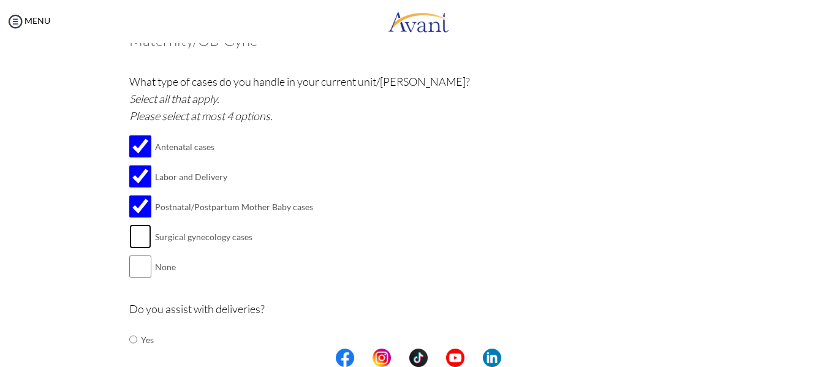
click at [134, 239] on input "checkbox" at bounding box center [140, 236] width 22 height 25
checkbox input "true"
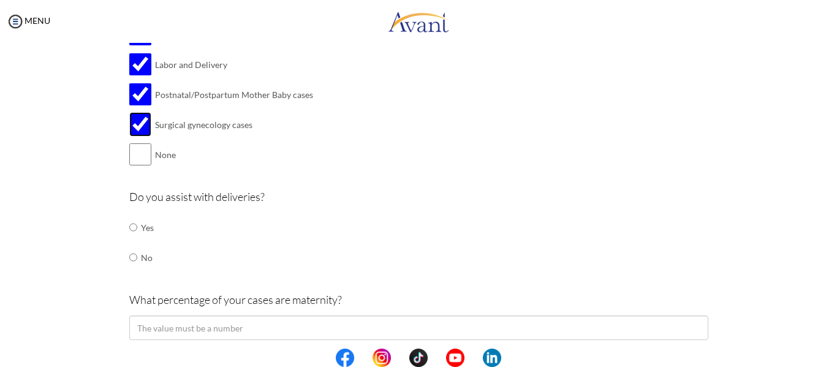
scroll to position [208, 0]
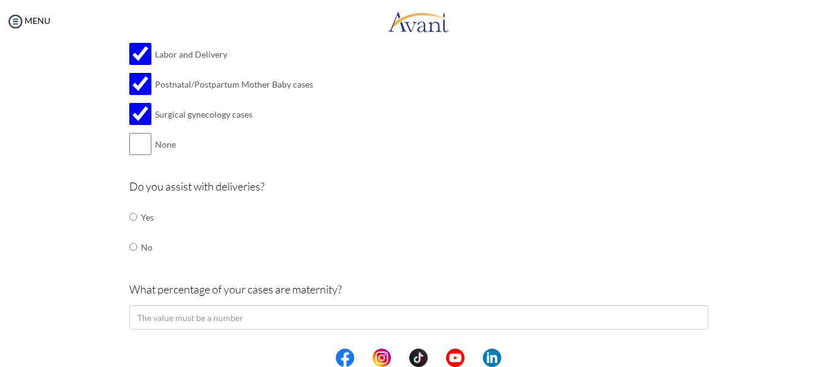
click at [137, 222] on td at bounding box center [139, 217] width 4 height 30
click at [130, 219] on input "radio" at bounding box center [133, 217] width 8 height 25
radio input "true"
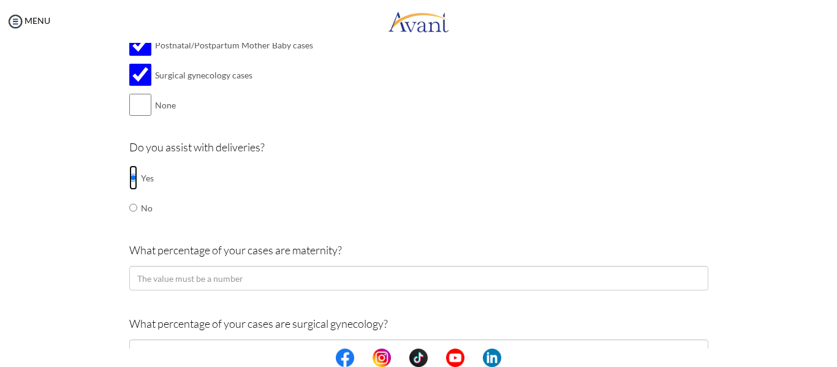
scroll to position [270, 0]
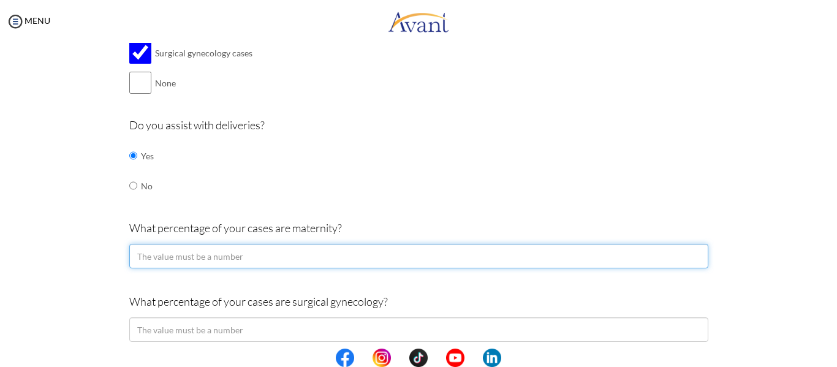
click at [205, 254] on input "number" at bounding box center [418, 256] width 579 height 25
type input "80"
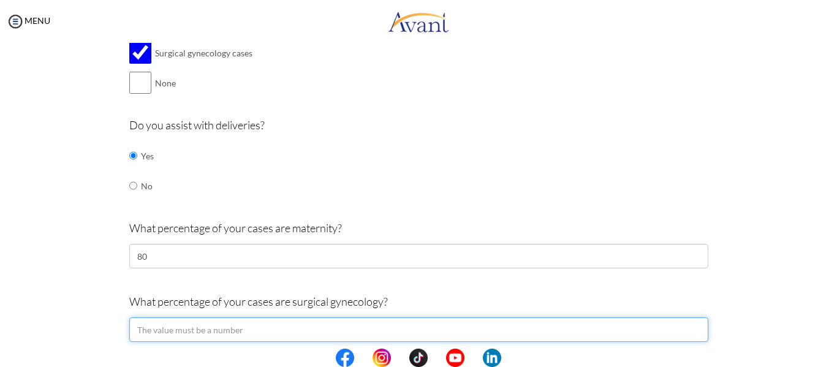
click at [258, 328] on input "number" at bounding box center [418, 329] width 579 height 25
type input "10"
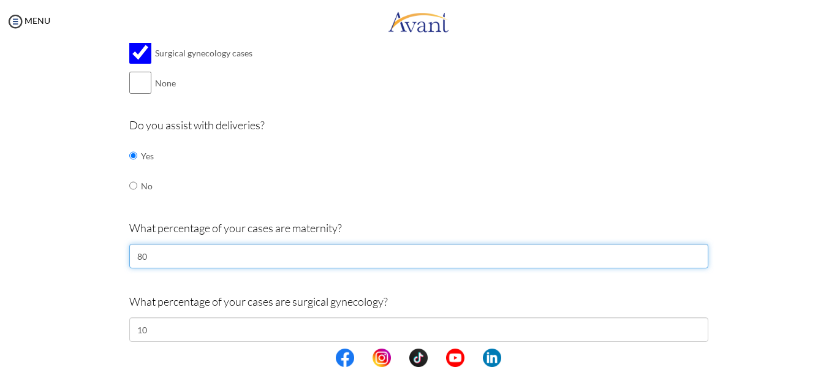
drag, startPoint x: 175, startPoint y: 264, endPoint x: 209, endPoint y: 257, distance: 35.1
click at [175, 263] on input "80" at bounding box center [418, 256] width 579 height 25
type input "8"
type input "2"
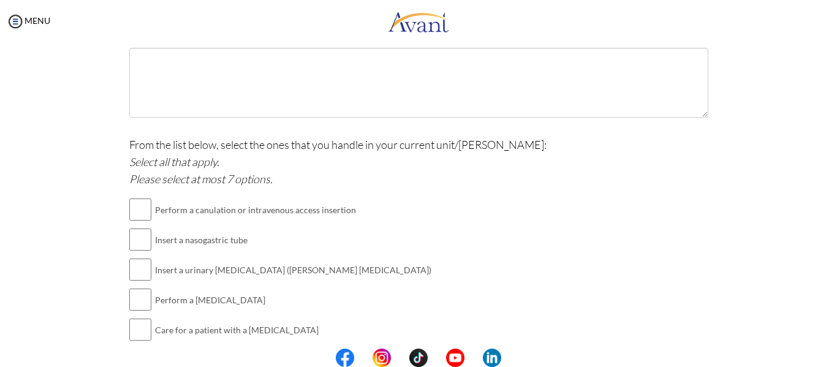
scroll to position [749, 0]
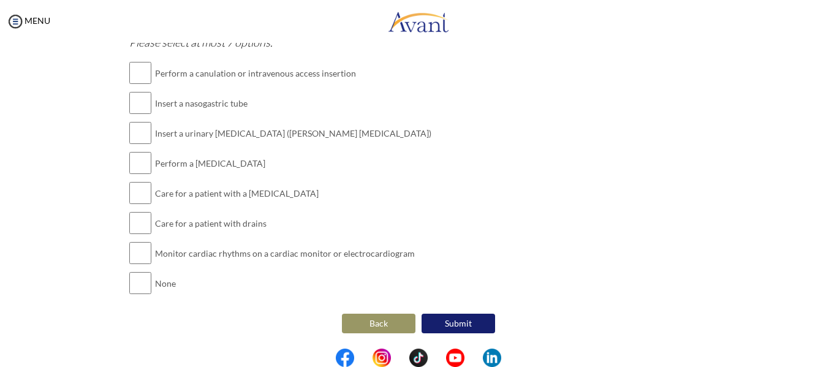
type input "90"
click at [387, 316] on button "Back" at bounding box center [379, 324] width 74 height 20
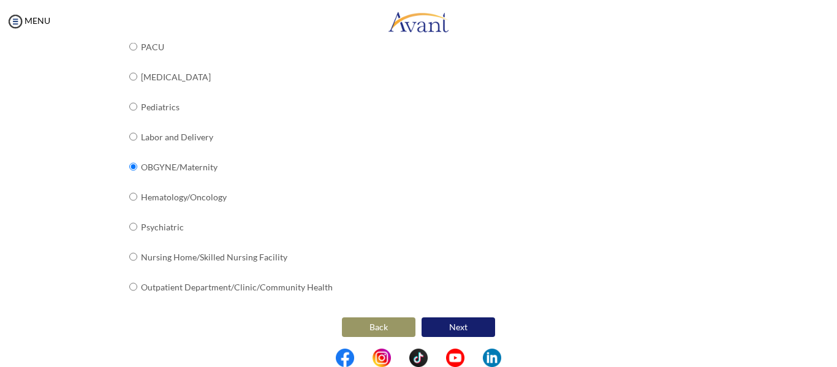
scroll to position [522, 0]
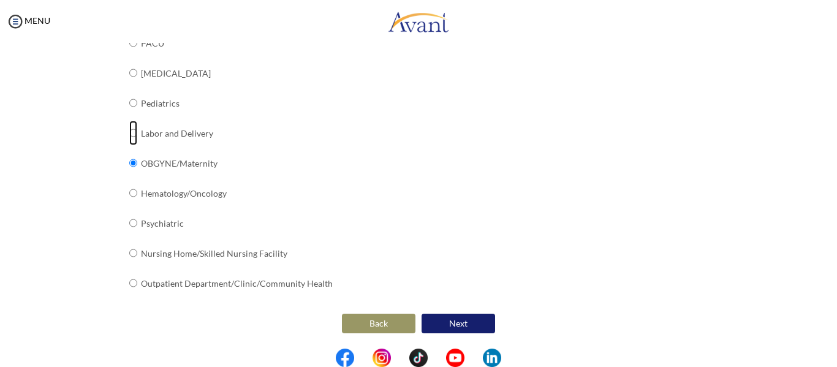
click at [129, 132] on input "radio" at bounding box center [133, 133] width 8 height 25
radio input "true"
click at [472, 322] on button "Next" at bounding box center [458, 324] width 74 height 20
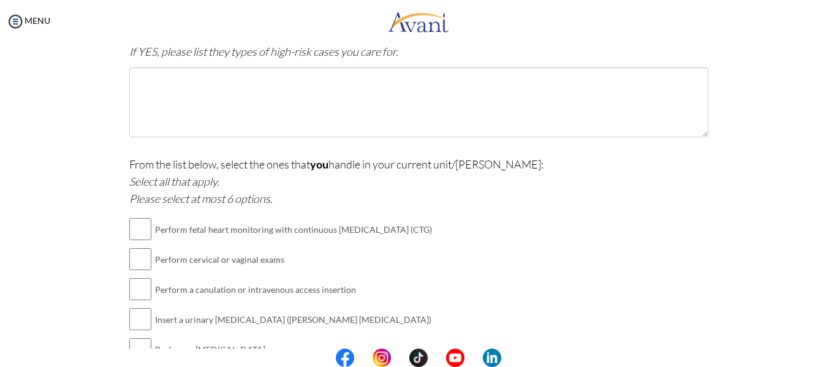
scroll to position [331, 0]
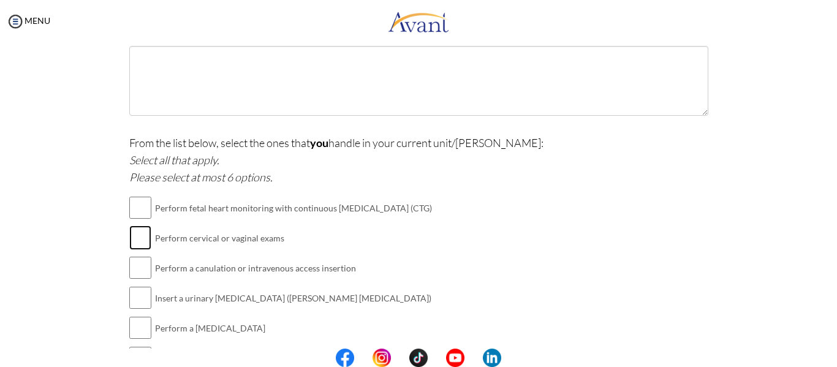
click at [139, 243] on input "checkbox" at bounding box center [140, 237] width 22 height 25
checkbox input "true"
click at [137, 300] on input "checkbox" at bounding box center [140, 297] width 22 height 25
checkbox input "true"
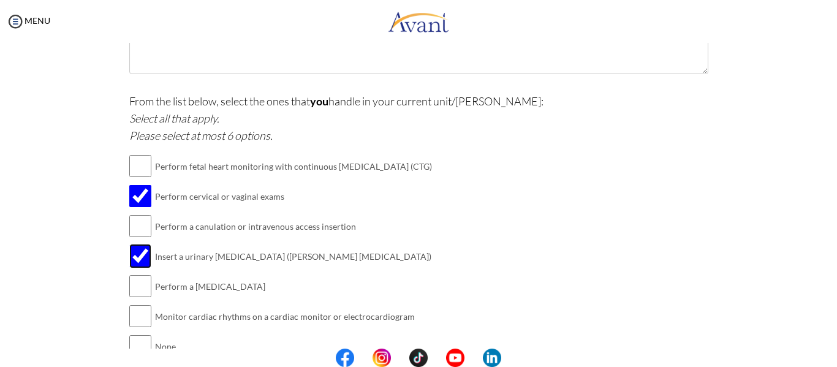
scroll to position [392, 0]
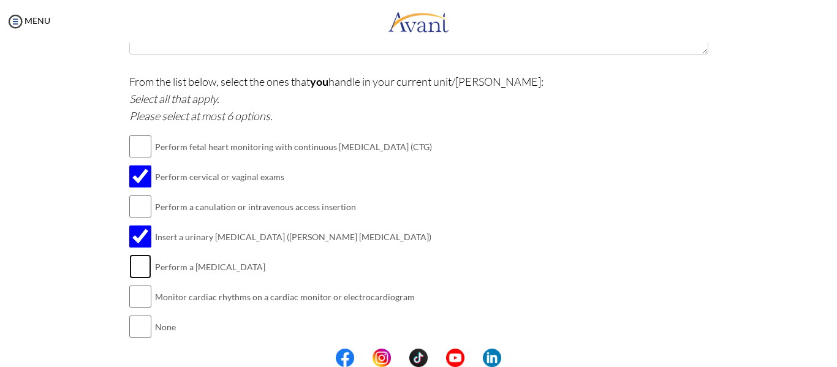
click at [142, 267] on input "checkbox" at bounding box center [140, 266] width 22 height 25
checkbox input "true"
click at [151, 296] on td at bounding box center [153, 297] width 4 height 30
click at [143, 293] on input "checkbox" at bounding box center [140, 296] width 22 height 25
checkbox input "true"
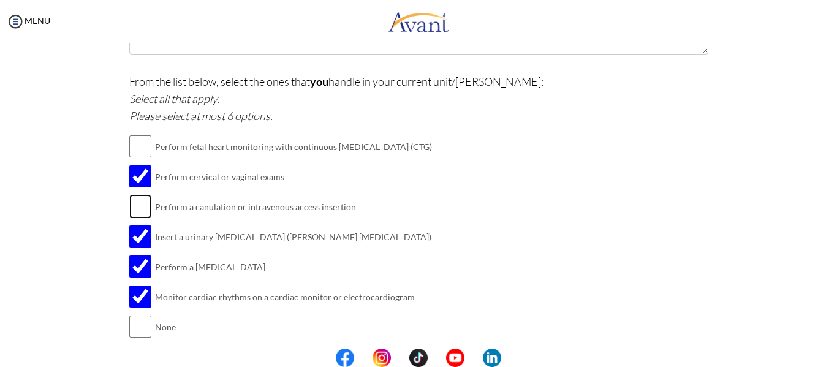
click at [141, 211] on input "checkbox" at bounding box center [140, 206] width 22 height 25
checkbox input "true"
click at [141, 148] on input "checkbox" at bounding box center [140, 146] width 22 height 25
checkbox input "true"
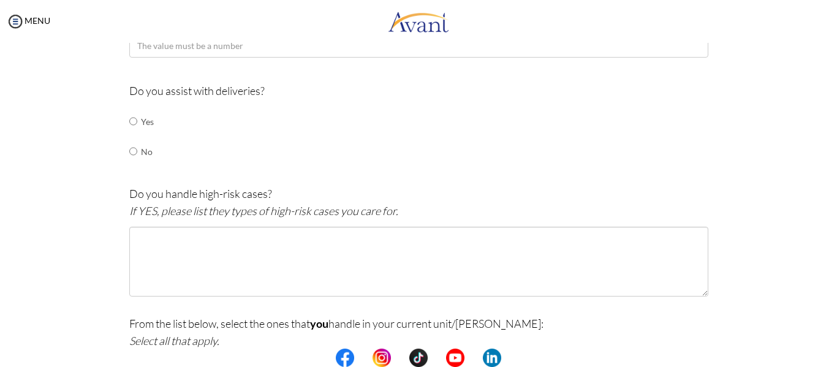
scroll to position [129, 0]
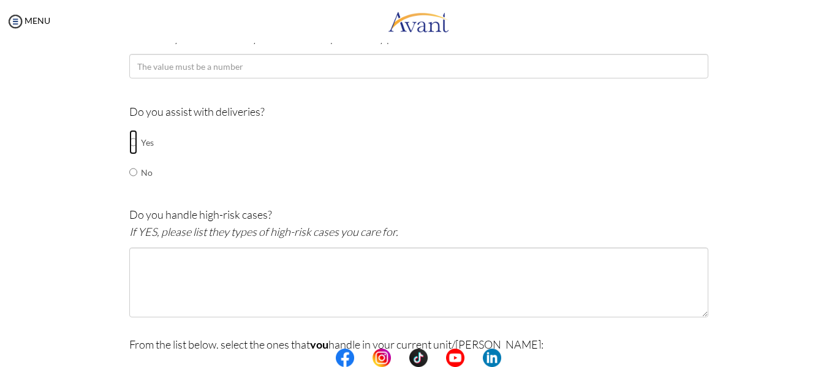
click at [129, 150] on input "radio" at bounding box center [133, 142] width 8 height 25
radio input "true"
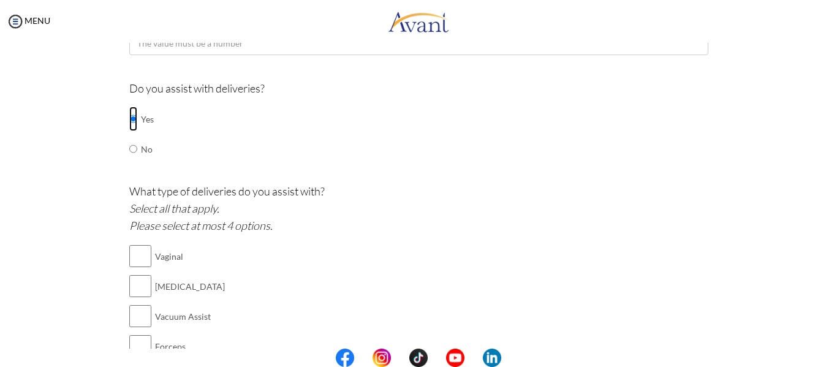
scroll to position [191, 0]
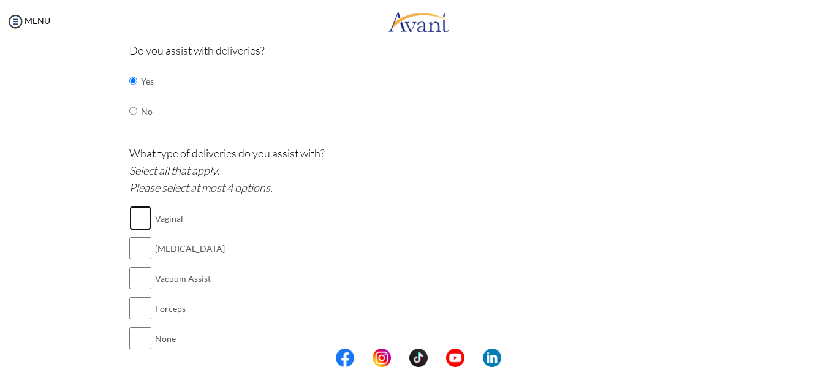
click at [140, 216] on input "checkbox" at bounding box center [140, 218] width 22 height 25
checkbox input "true"
click at [138, 249] on input "checkbox" at bounding box center [140, 248] width 22 height 25
checkbox input "true"
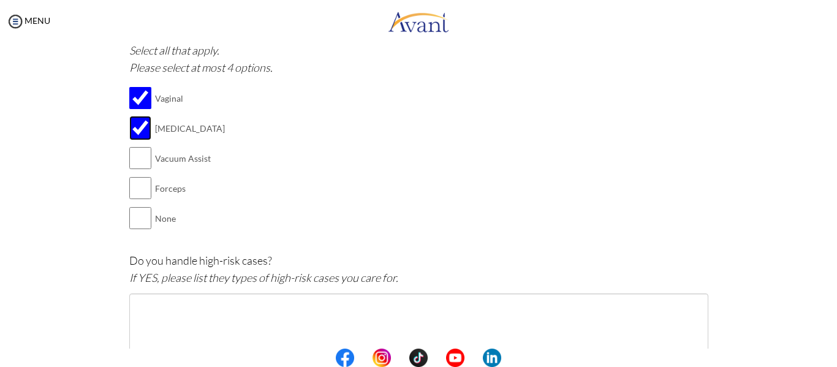
scroll to position [313, 0]
click at [132, 177] on input "checkbox" at bounding box center [140, 185] width 22 height 25
checkbox input "true"
click at [124, 149] on div "Are you currently in school now? Yes No Have you taken the NCLEX-RN exam before…" at bounding box center [418, 239] width 597 height 893
click at [134, 157] on input "checkbox" at bounding box center [140, 155] width 22 height 25
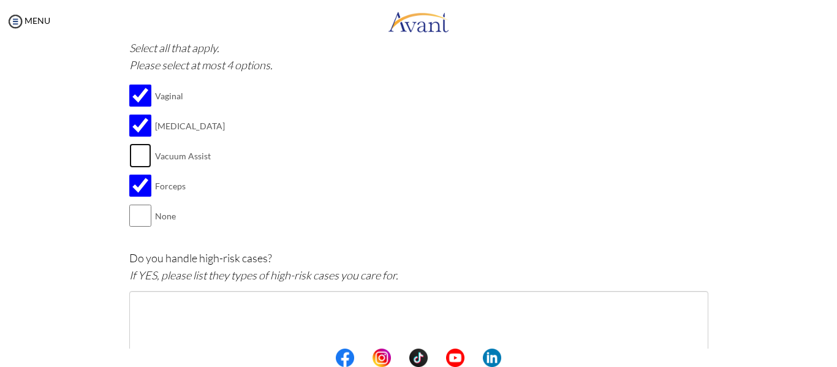
checkbox input "true"
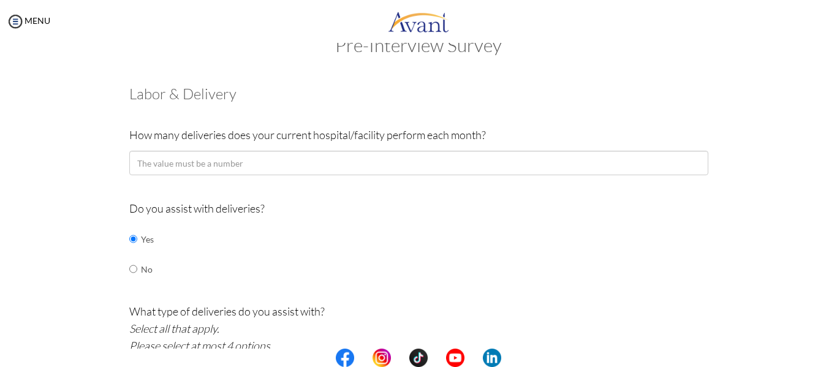
scroll to position [0, 0]
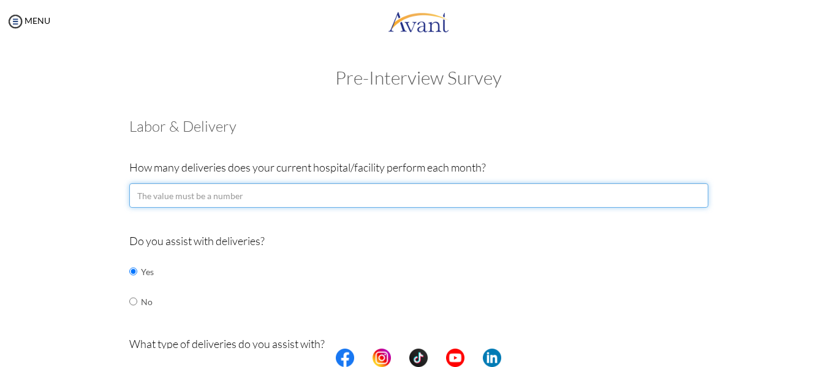
click at [273, 197] on input "number" at bounding box center [418, 195] width 579 height 25
type input "1"
type input "8"
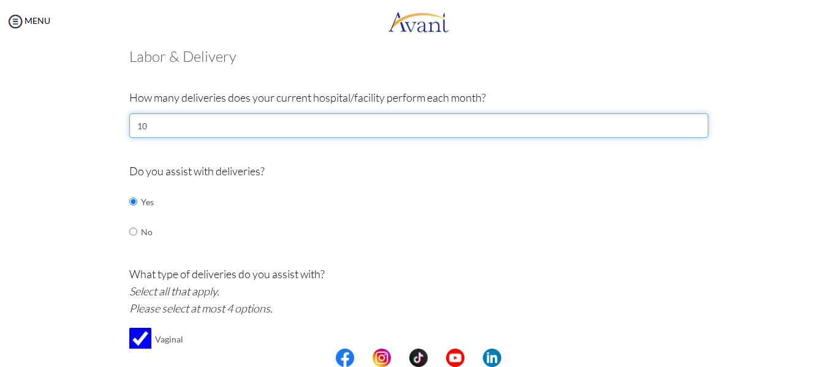
scroll to position [61, 0]
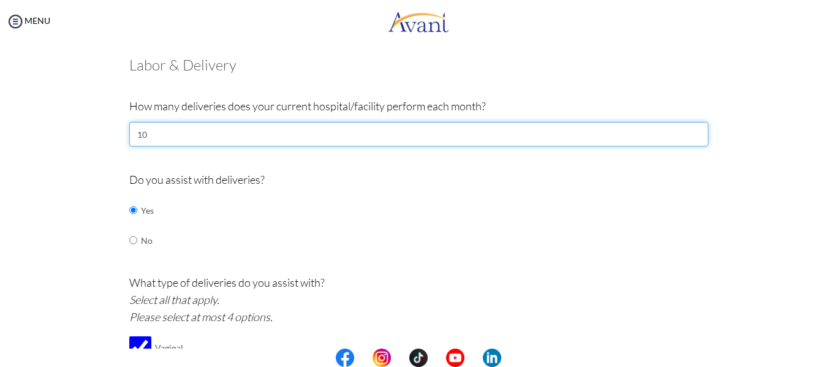
type input "1"
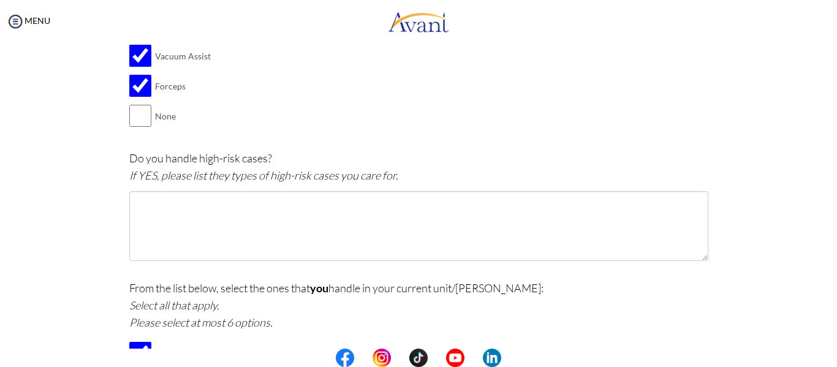
scroll to position [429, 0]
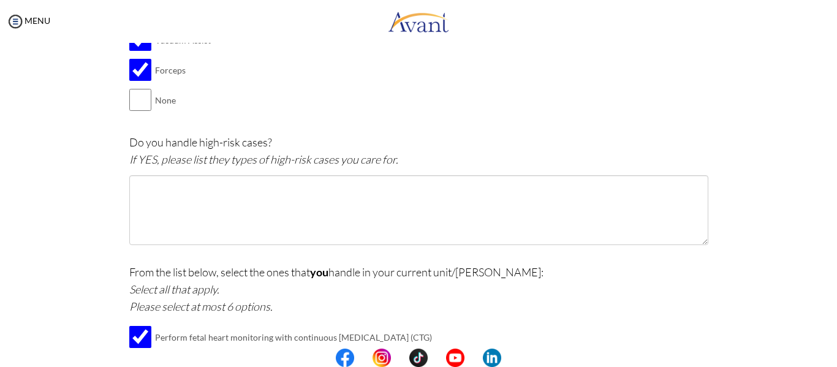
type input "10"
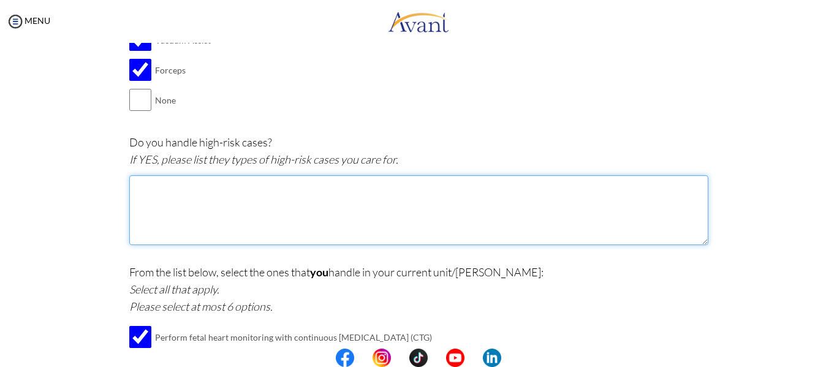
drag, startPoint x: 175, startPoint y: 214, endPoint x: 180, endPoint y: 211, distance: 6.3
click at [175, 214] on textarea at bounding box center [418, 210] width 579 height 70
click at [191, 200] on textarea "Preterm labor Preeclampsia Placenta previa placenta abruptio shoulder dystocia" at bounding box center [418, 210] width 579 height 70
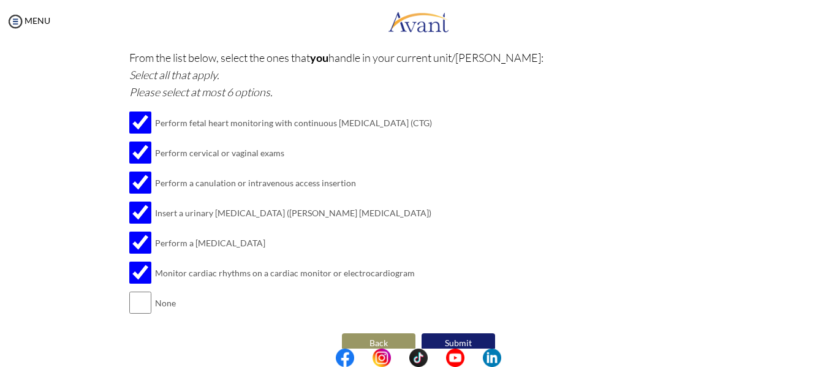
scroll to position [663, 0]
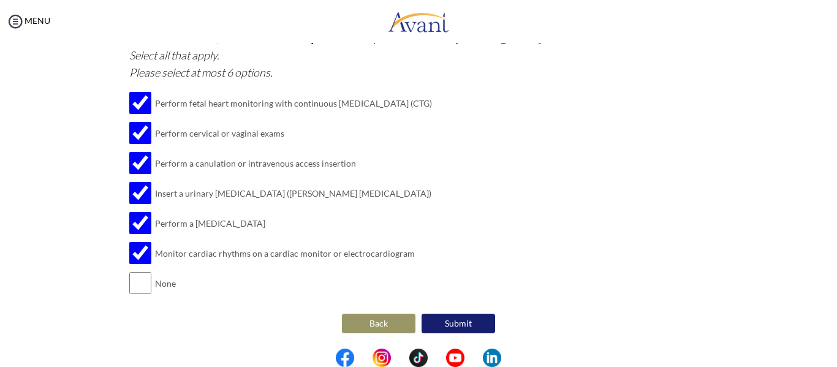
type textarea "Preterm labor Preeclampsia/eclampsia Placenta previa placenta abruptio shoulder…"
click at [449, 328] on button "Submit" at bounding box center [458, 324] width 74 height 20
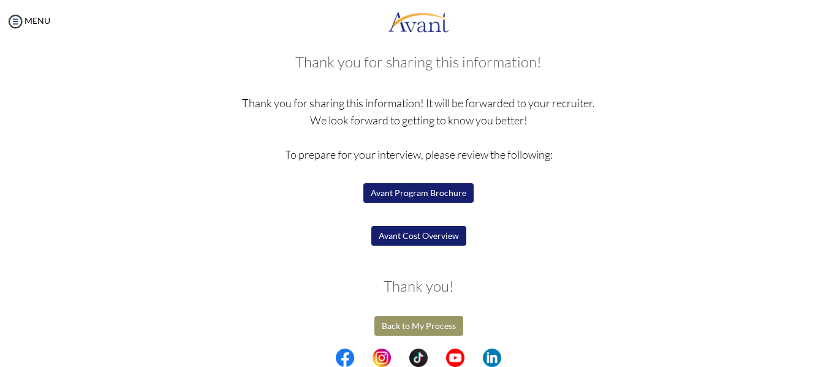
scroll to position [67, 0]
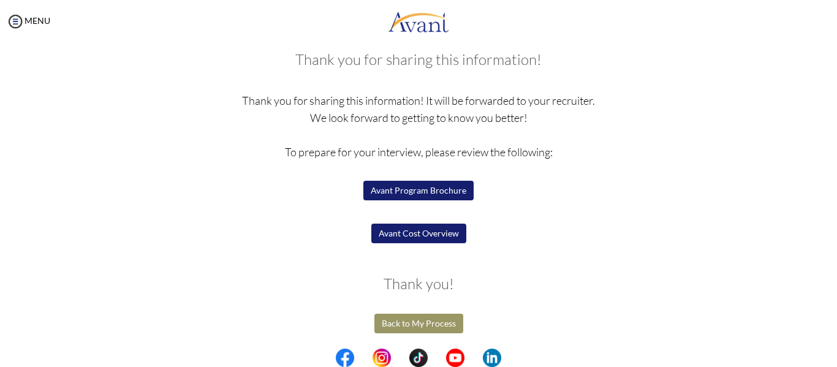
click at [429, 326] on button "Back to My Process" at bounding box center [418, 324] width 89 height 20
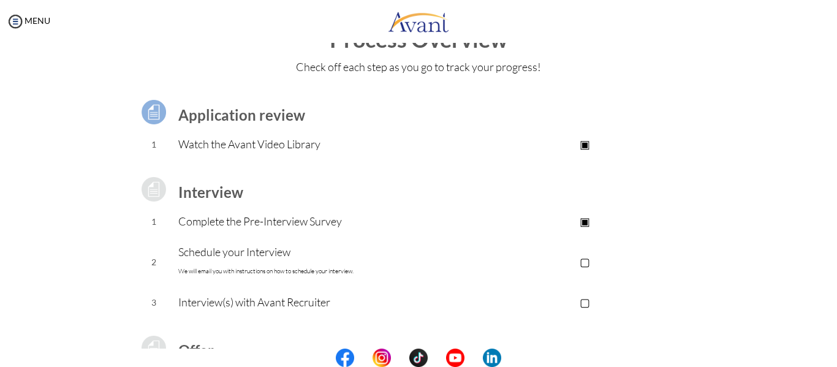
scroll to position [61, 0]
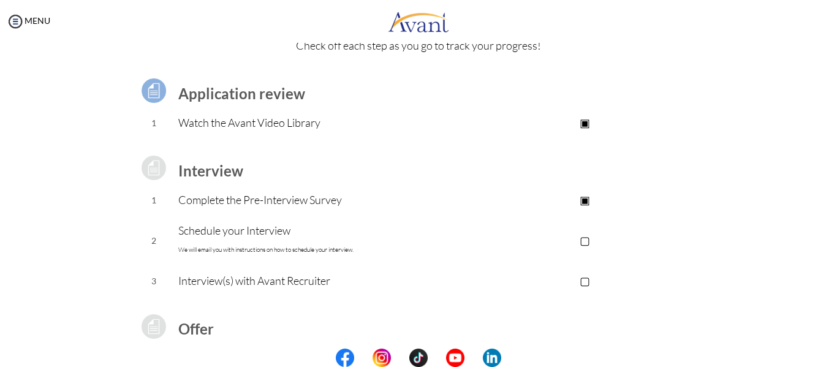
click at [584, 244] on p "▢" at bounding box center [585, 240] width 246 height 17
click at [587, 238] on p "▣" at bounding box center [585, 240] width 246 height 17
click at [278, 240] on p "Schedule your Interview We will email you with instructions on how to schedule …" at bounding box center [320, 240] width 284 height 37
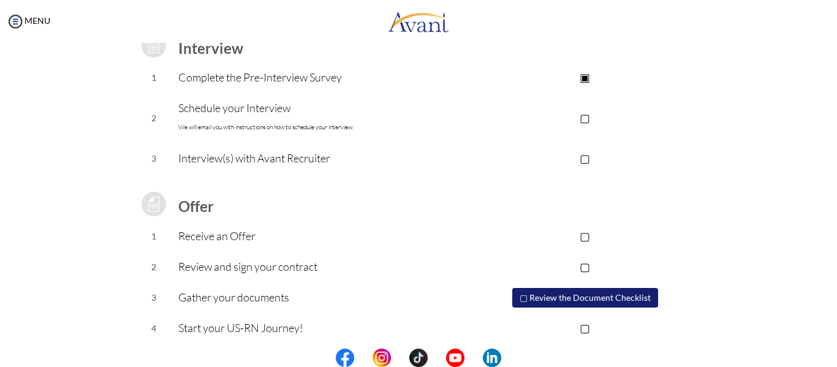
scroll to position [191, 0]
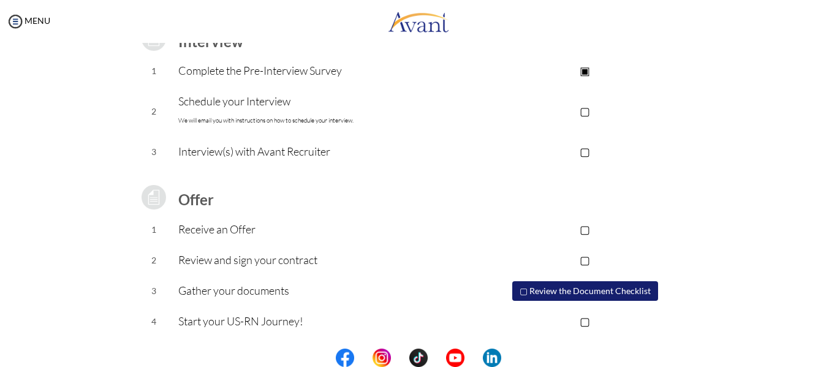
click at [608, 291] on button "▢ Review the Document Checklist" at bounding box center [585, 291] width 146 height 20
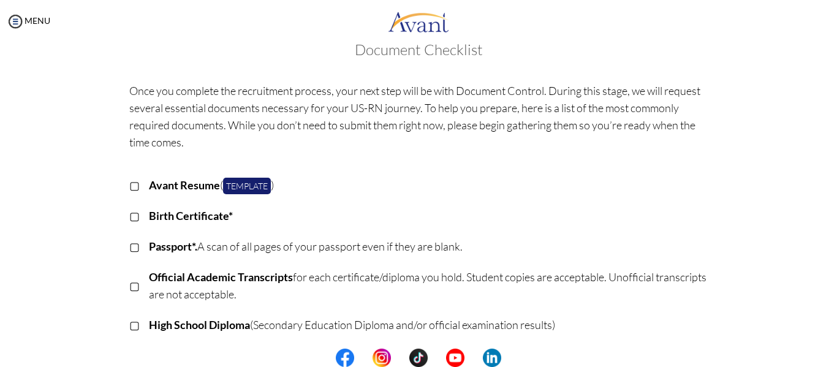
scroll to position [19, 0]
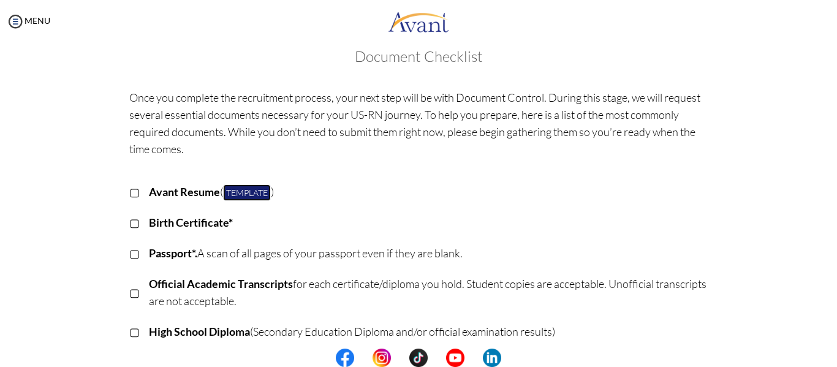
click at [249, 194] on link "Template" at bounding box center [247, 192] width 48 height 17
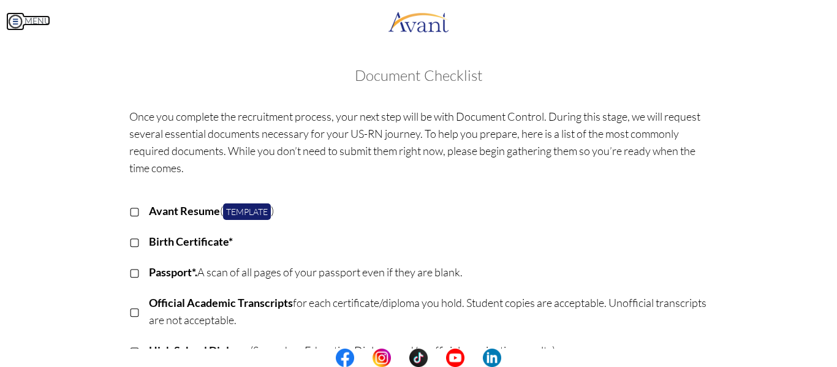
click at [32, 23] on link "MENU" at bounding box center [28, 20] width 44 height 10
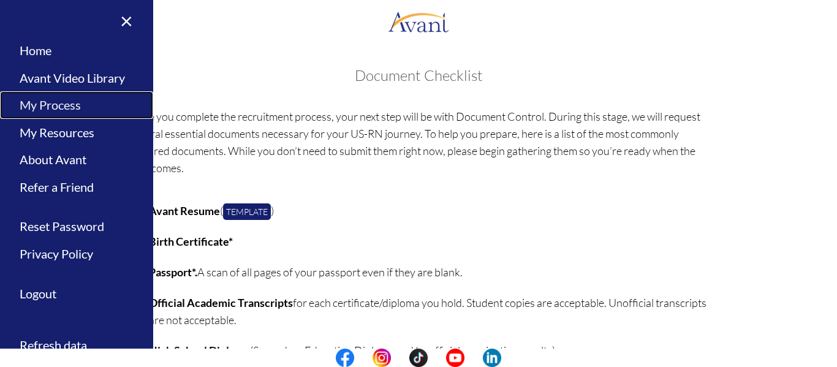
click at [53, 107] on link "My Process" at bounding box center [76, 105] width 153 height 28
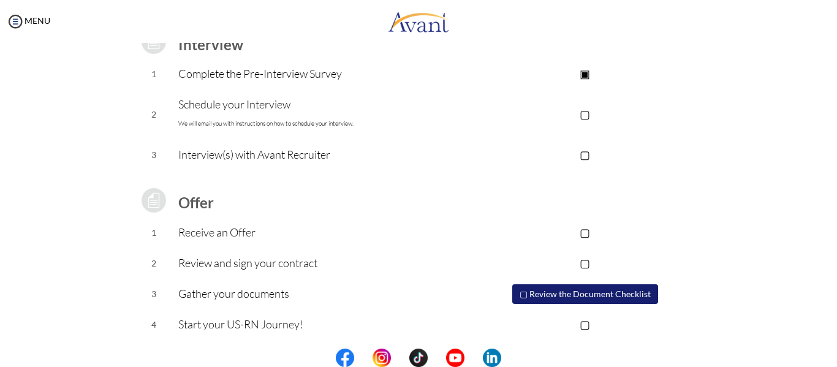
scroll to position [191, 0]
